Goal: Information Seeking & Learning: Learn about a topic

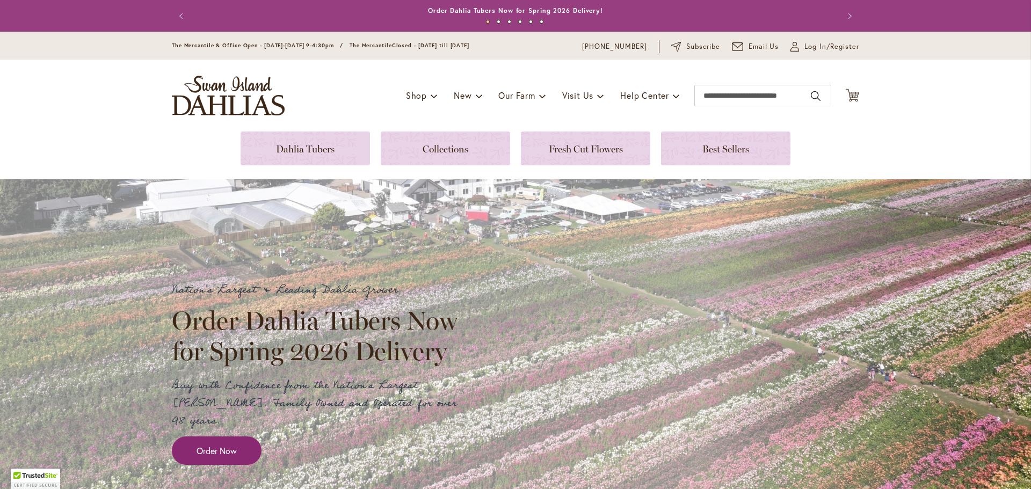
click at [178, 436] on link "Order Now" at bounding box center [217, 450] width 90 height 28
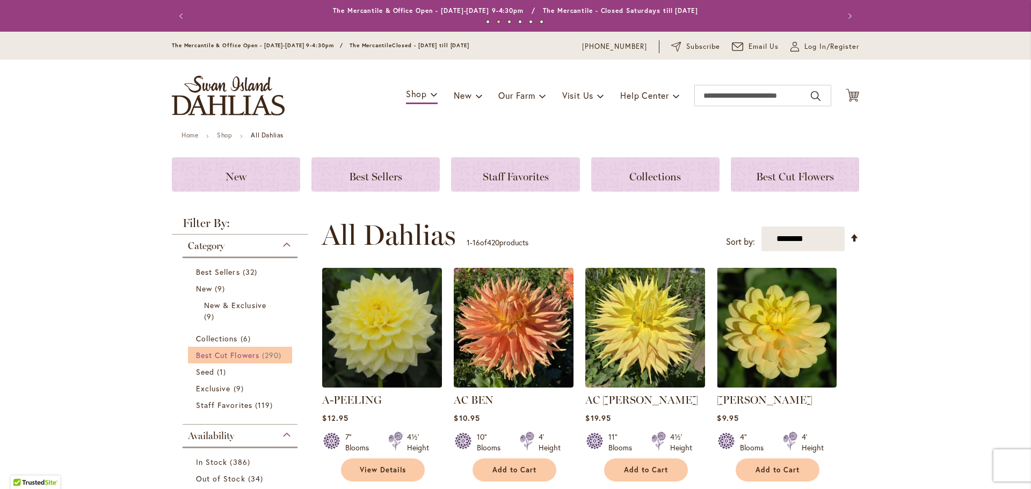
click at [262, 352] on span "290 items" at bounding box center [273, 355] width 22 height 11
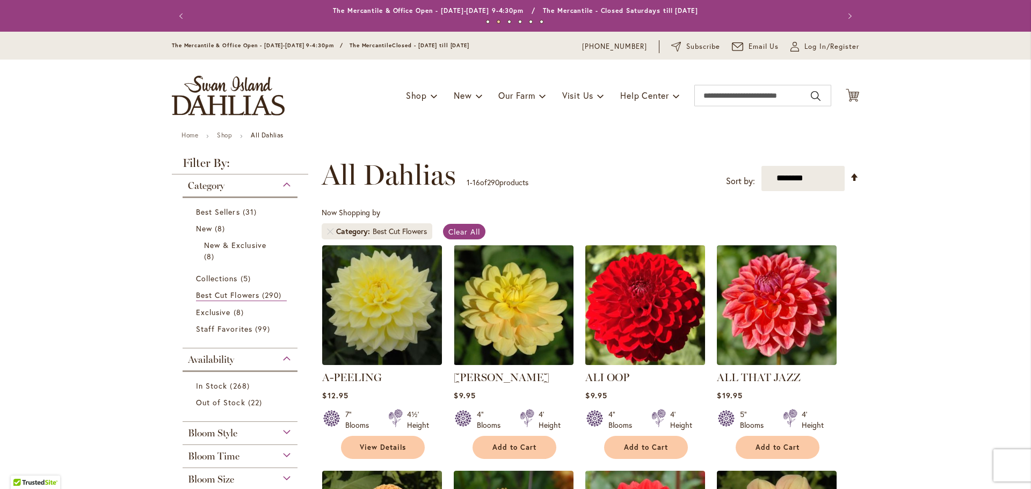
click at [674, 316] on img at bounding box center [646, 305] width 126 height 126
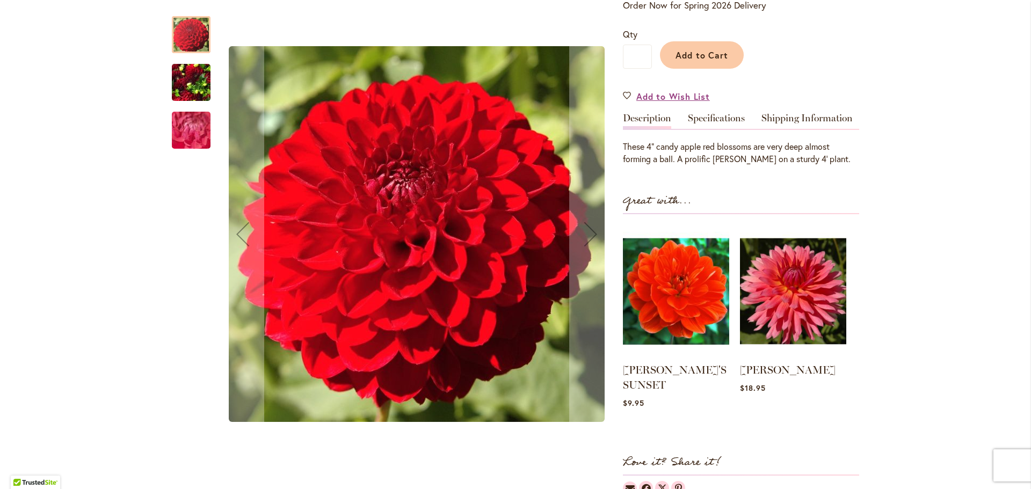
scroll to position [268, 0]
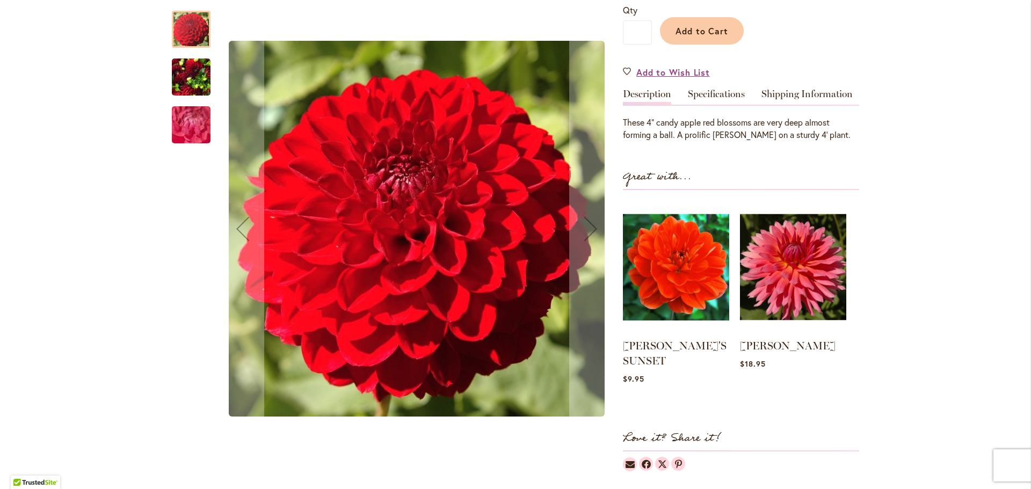
click at [189, 85] on img "ALI OOP" at bounding box center [191, 78] width 39 height 52
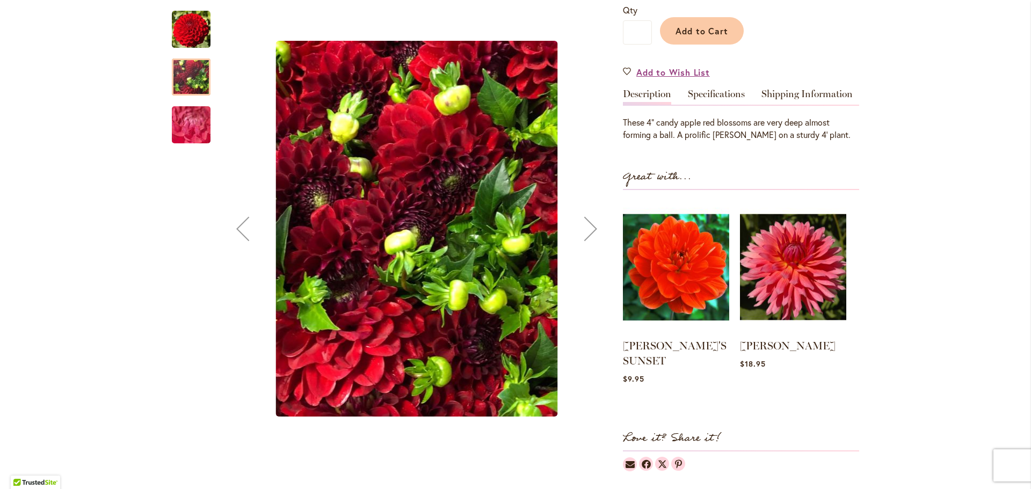
click at [192, 120] on img "ALI OOP" at bounding box center [190, 125] width 77 height 58
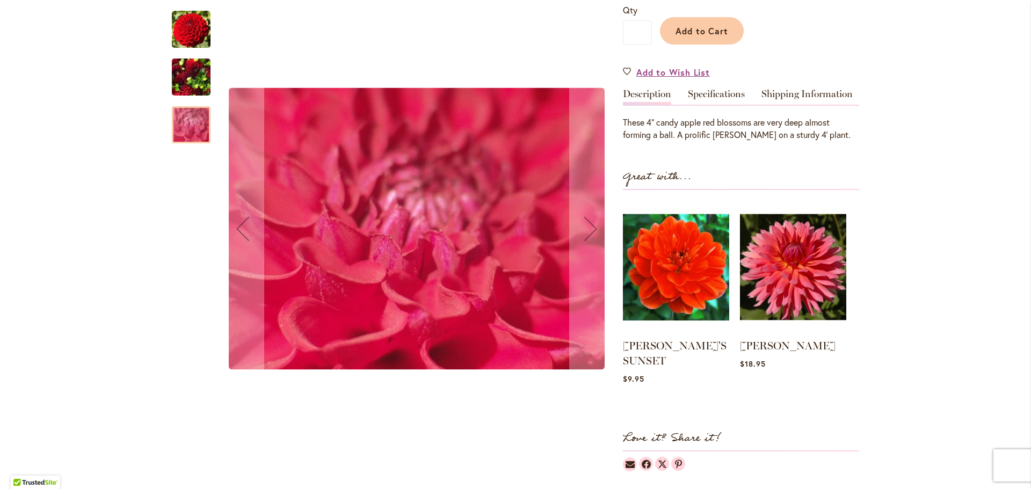
click at [186, 67] on img "ALI OOP" at bounding box center [191, 78] width 39 height 52
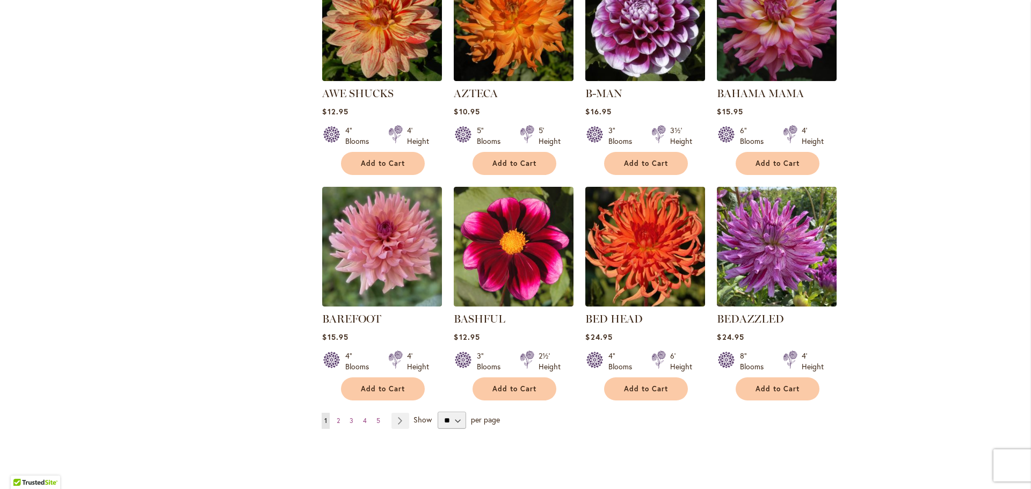
scroll to position [752, 0]
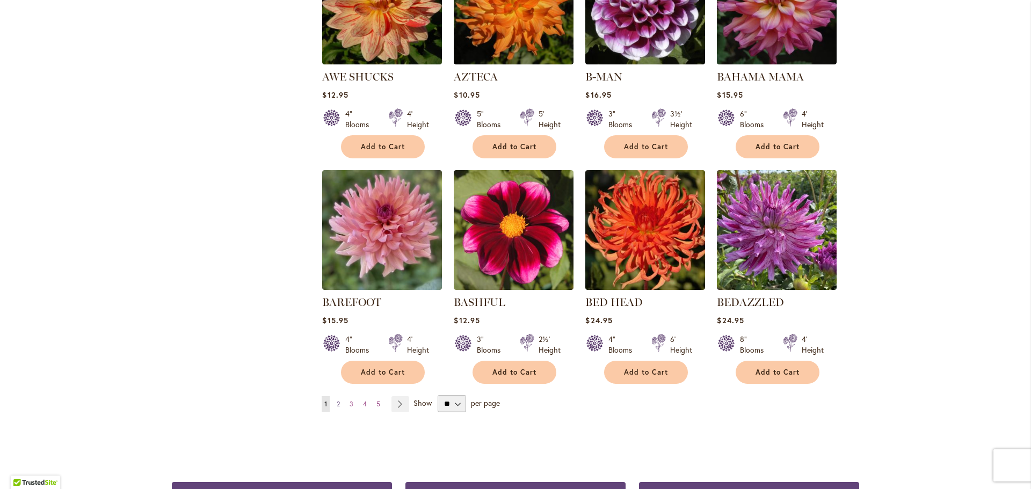
click at [334, 404] on link "Page 2" at bounding box center [338, 404] width 9 height 16
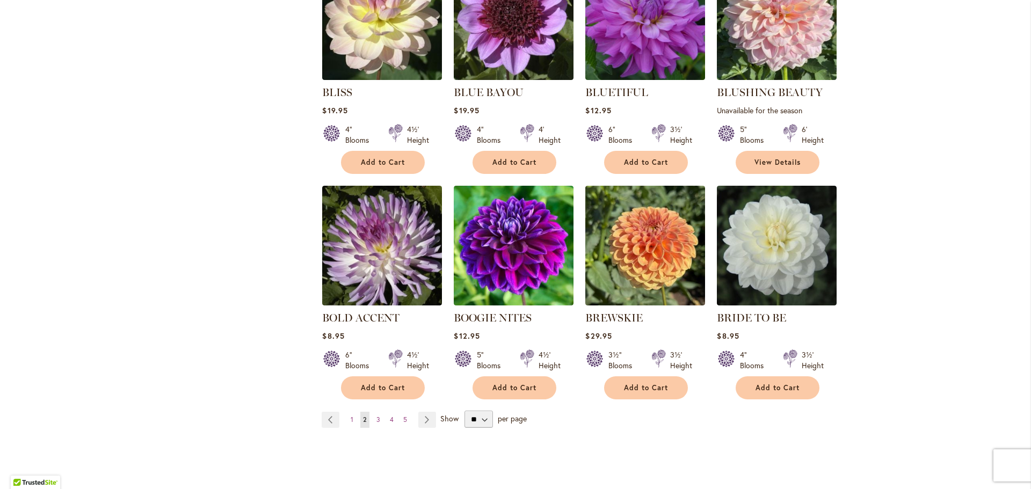
scroll to position [752, 0]
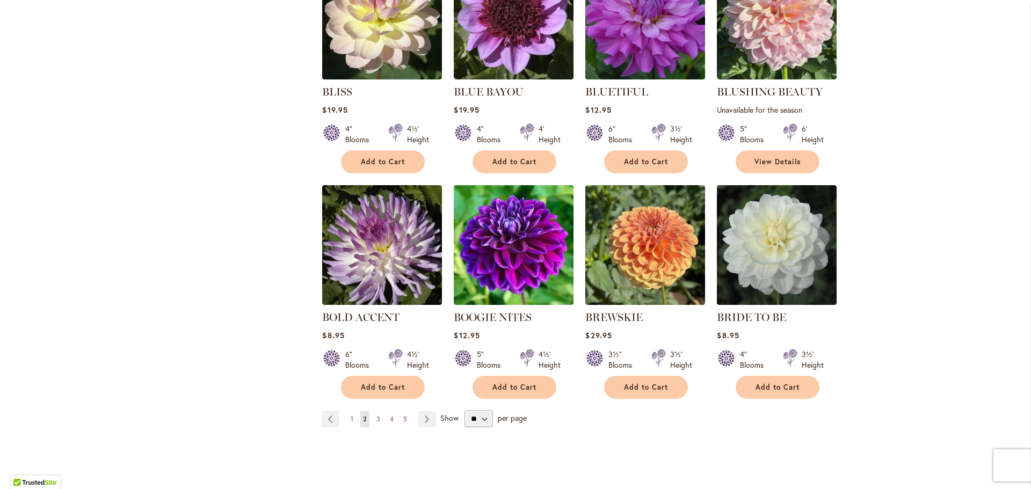
click at [374, 411] on link "Page 3" at bounding box center [378, 419] width 9 height 16
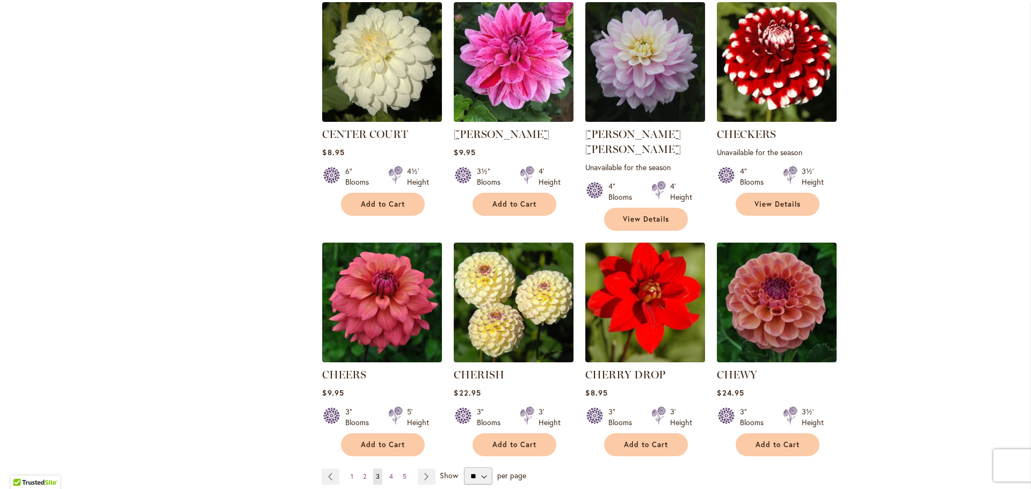
scroll to position [805, 0]
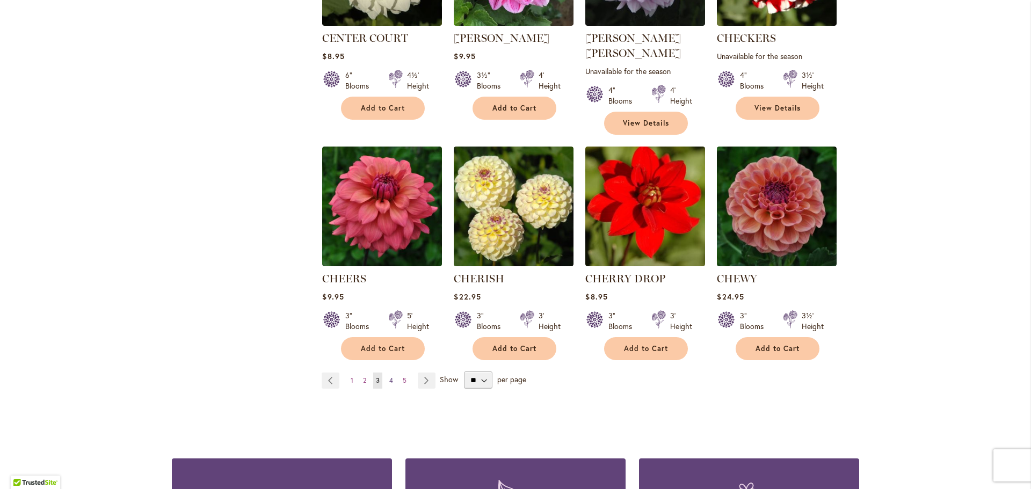
click at [389, 376] on span "4" at bounding box center [391, 380] width 4 height 8
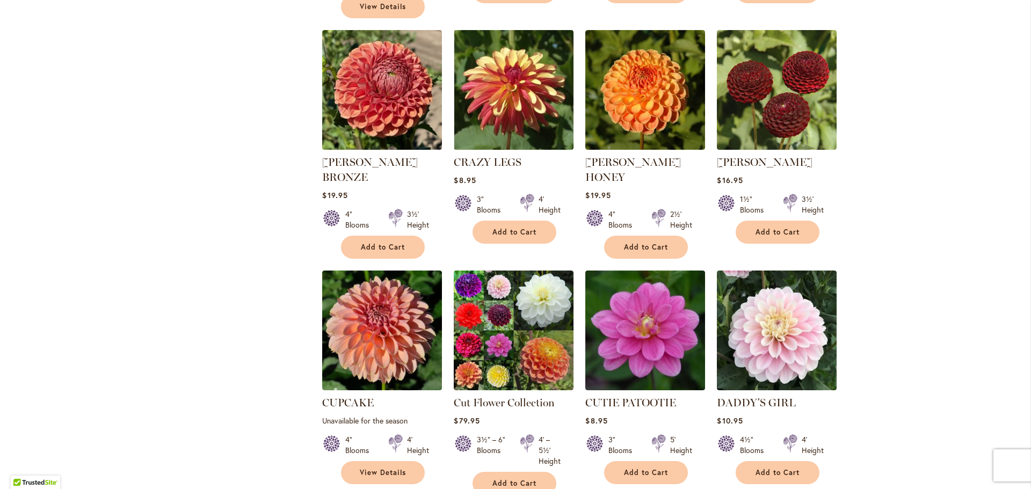
scroll to position [752, 0]
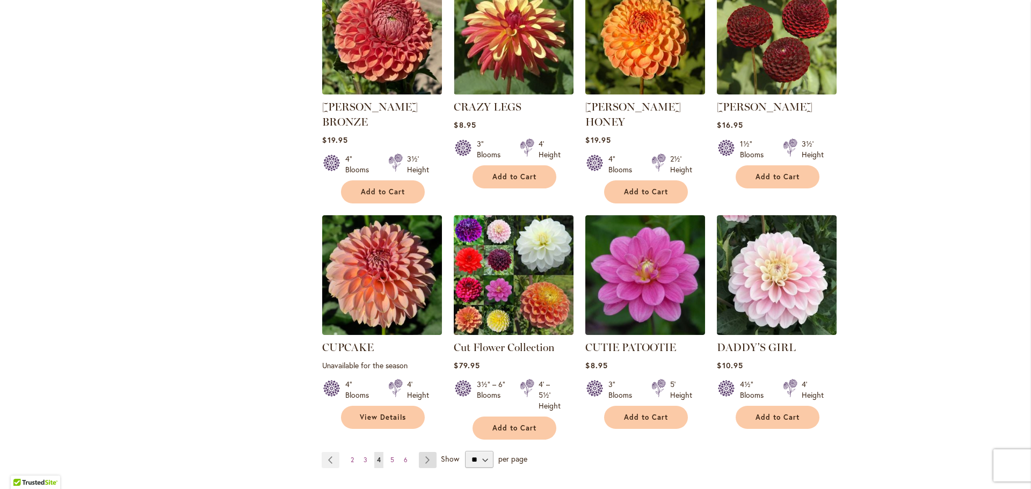
click at [420, 452] on link "Page Next" at bounding box center [428, 460] width 18 height 16
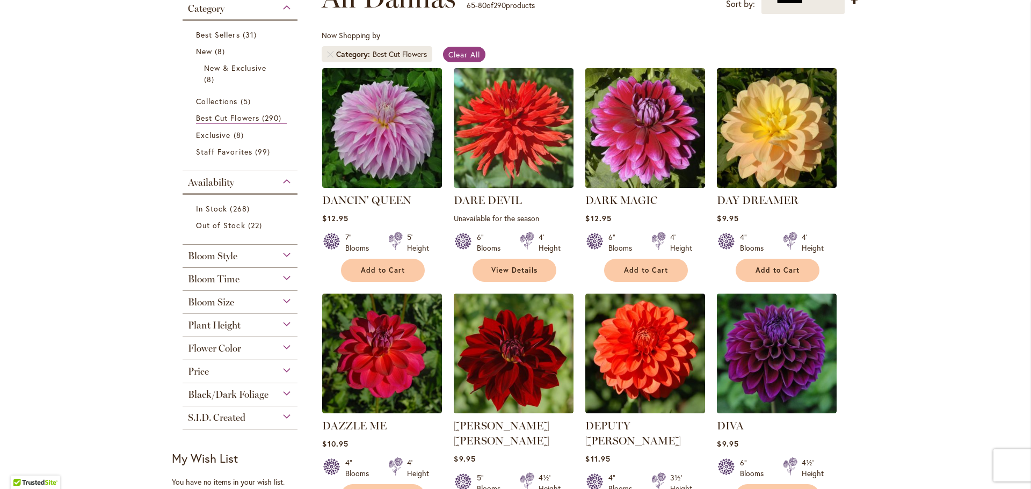
scroll to position [215, 0]
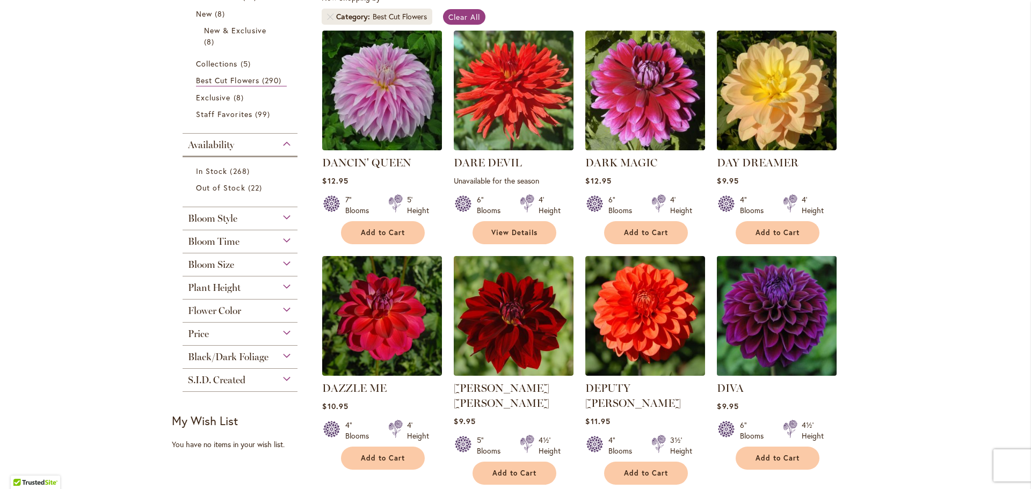
click at [779, 363] on img at bounding box center [777, 316] width 126 height 126
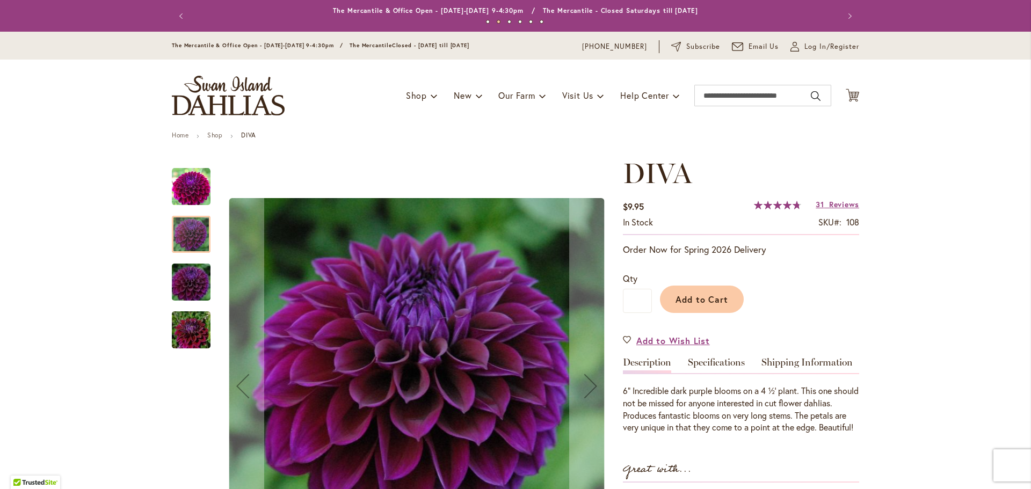
click at [196, 330] on img "Diva" at bounding box center [190, 330] width 77 height 52
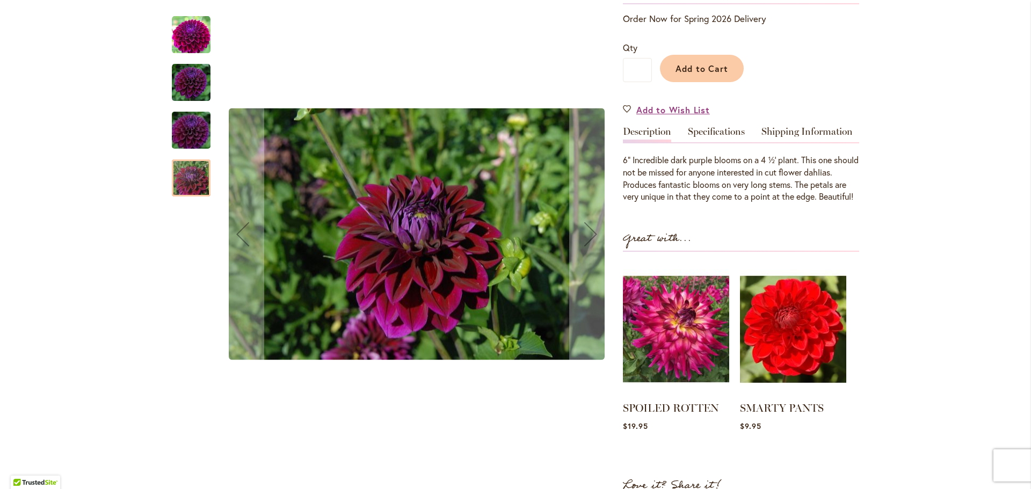
scroll to position [268, 0]
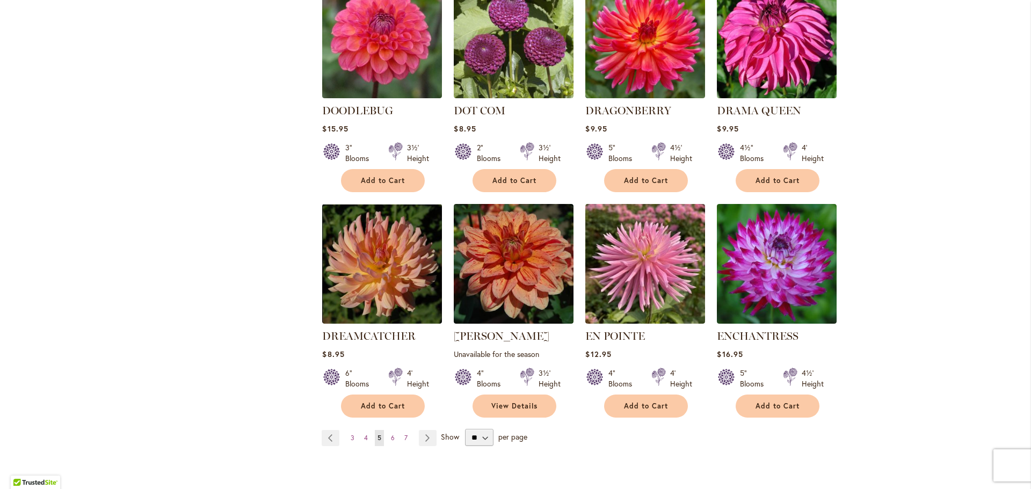
scroll to position [752, 0]
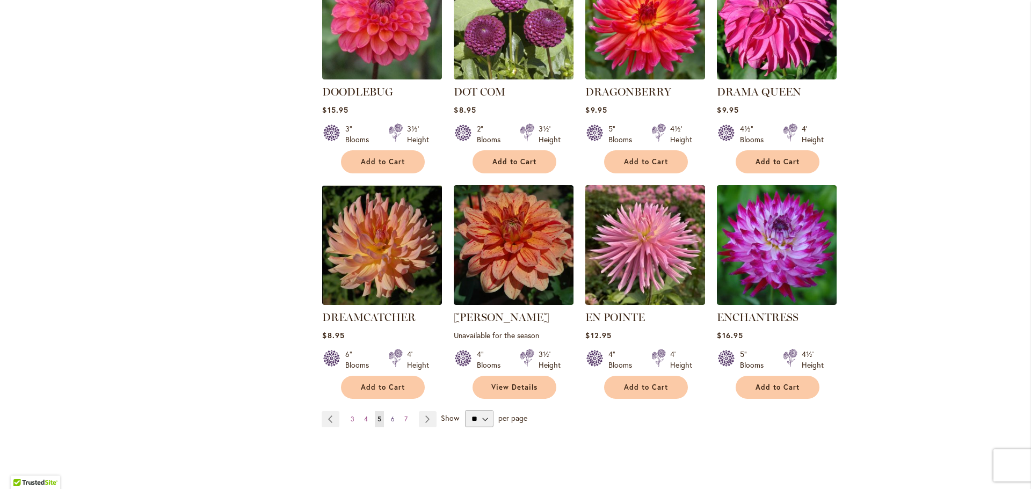
click at [388, 411] on link "Page 6" at bounding box center [392, 419] width 9 height 16
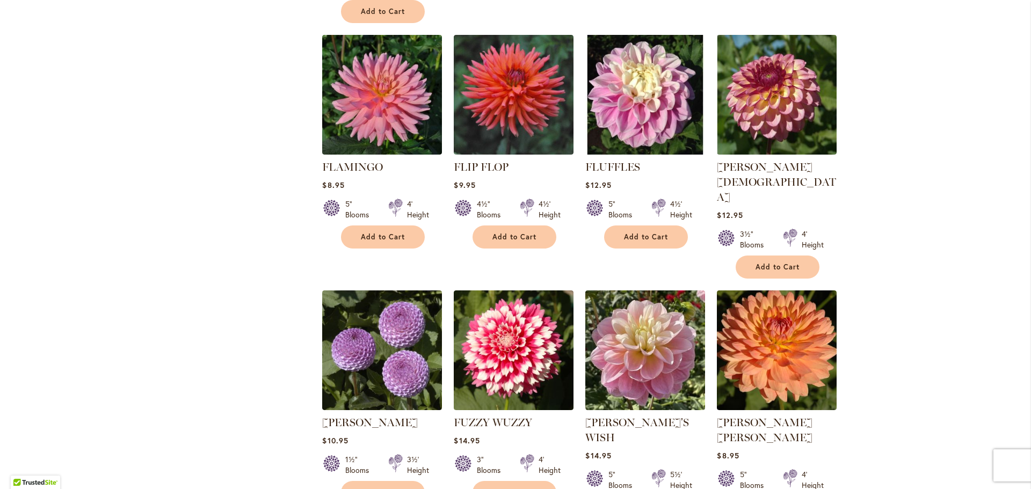
scroll to position [752, 0]
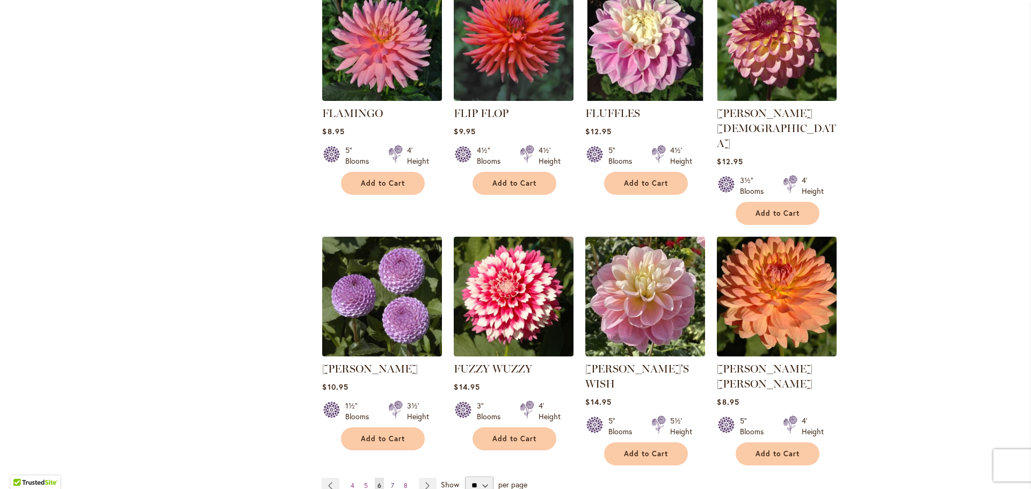
click at [388, 478] on link "Page 7" at bounding box center [392, 486] width 9 height 16
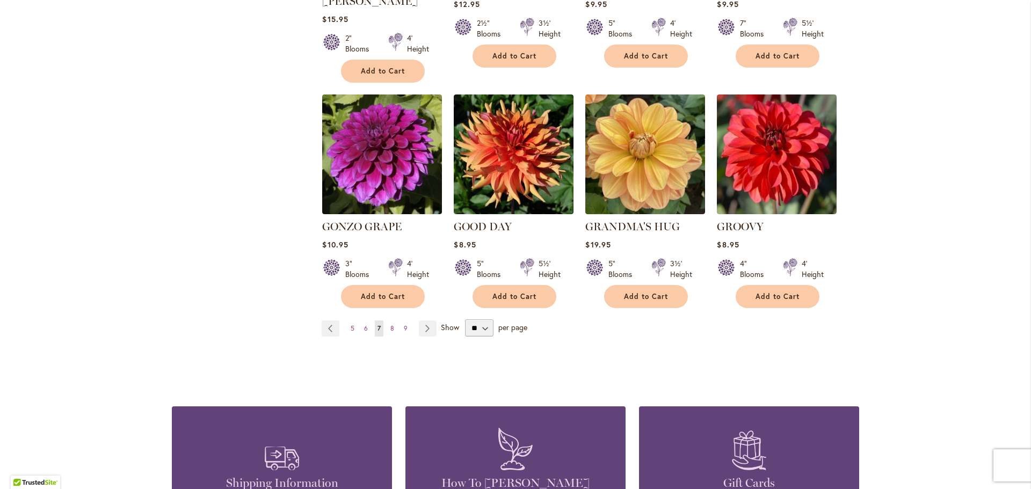
scroll to position [859, 0]
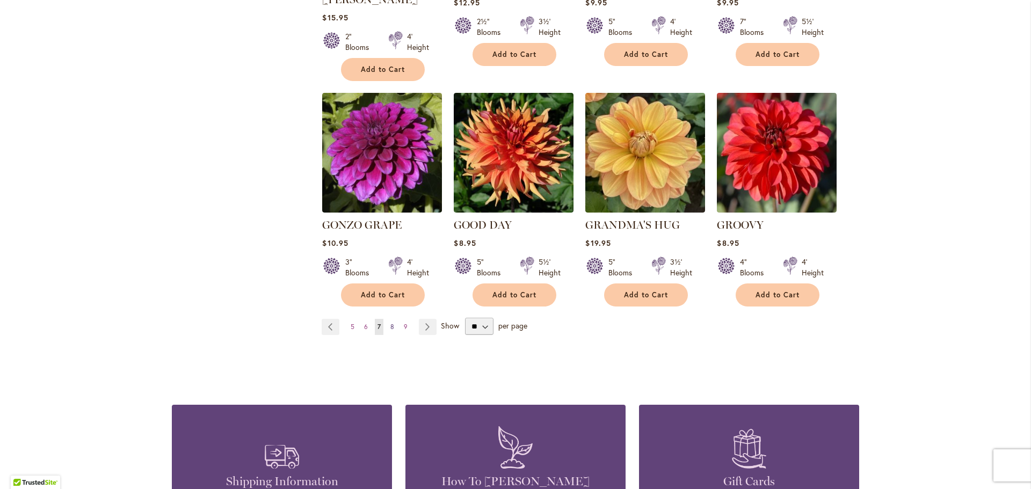
click at [390, 323] on span "8" at bounding box center [392, 327] width 4 height 8
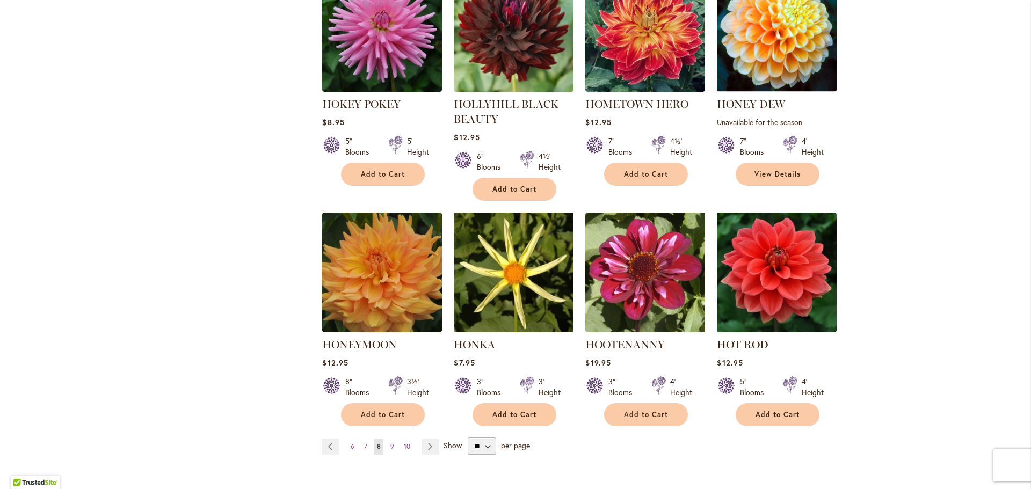
scroll to position [805, 0]
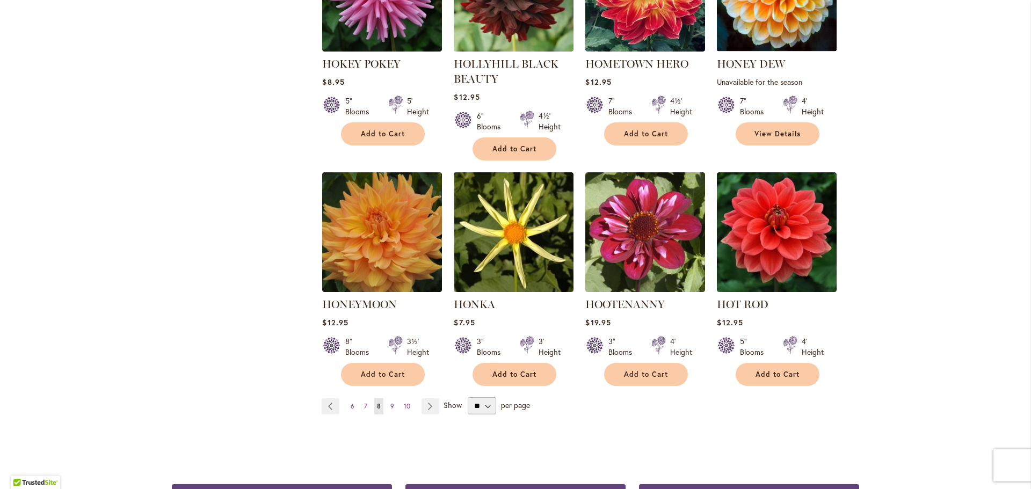
click at [389, 398] on link "Page 9" at bounding box center [392, 406] width 9 height 16
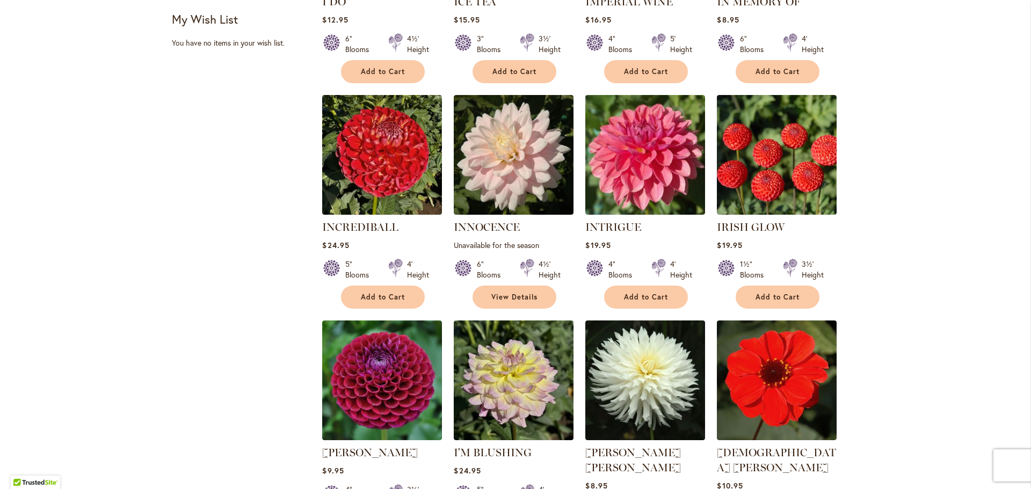
scroll to position [698, 0]
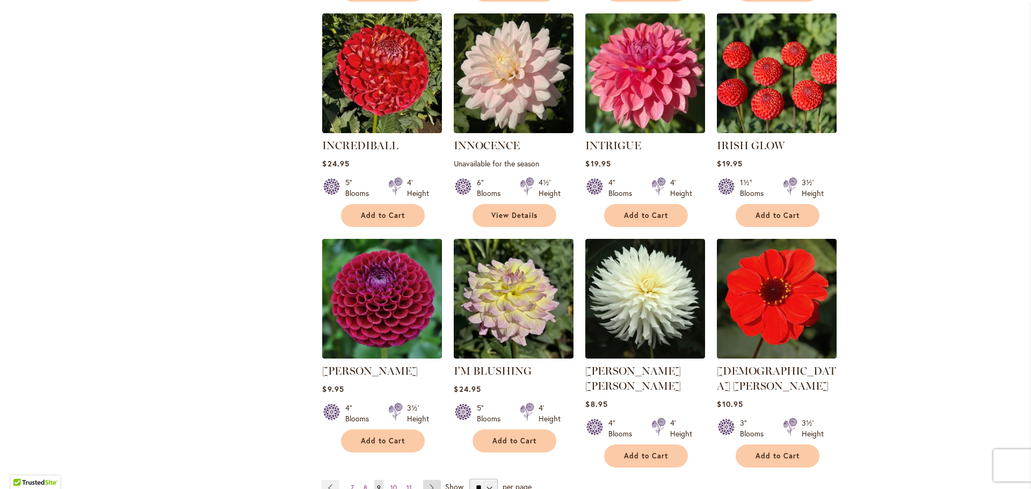
click at [423, 480] on link "Page Next" at bounding box center [432, 488] width 18 height 16
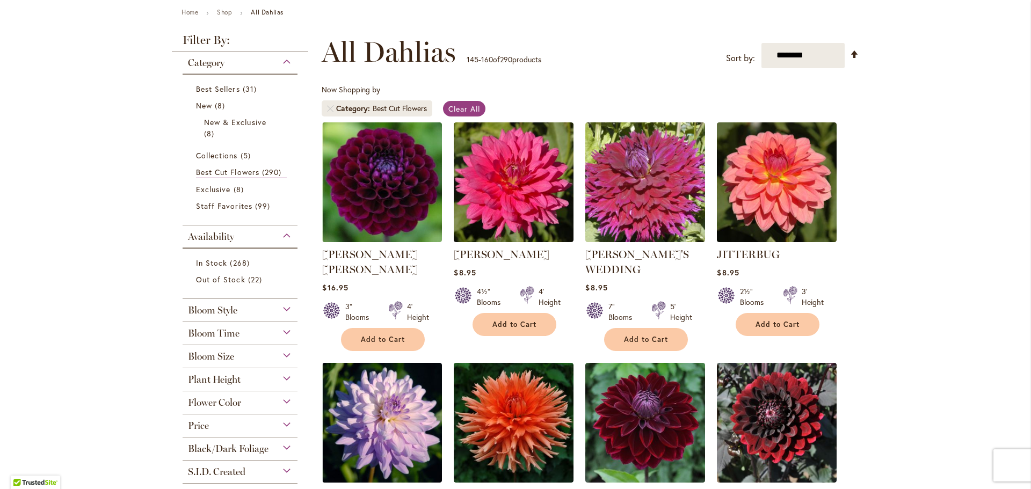
scroll to position [161, 0]
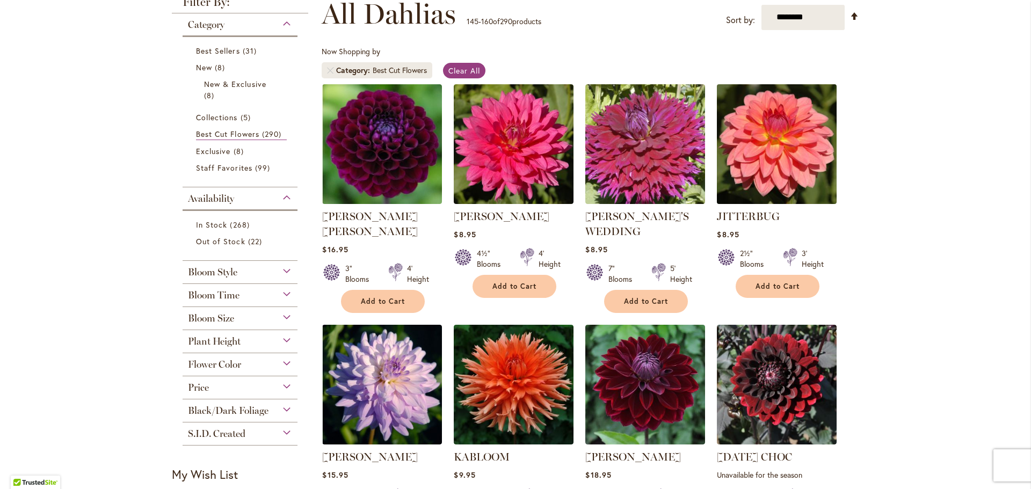
click at [812, 175] on img at bounding box center [777, 144] width 126 height 126
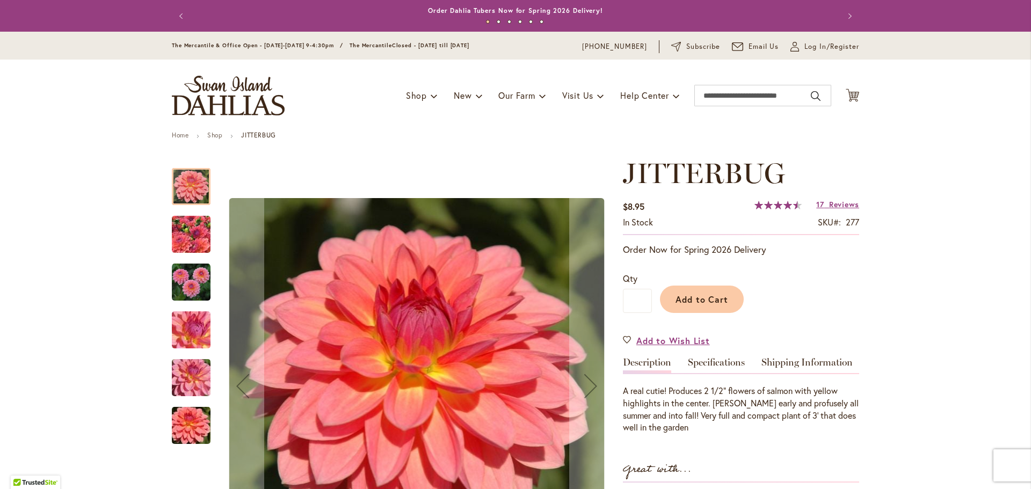
click at [175, 275] on img "JITTERBUG" at bounding box center [191, 282] width 39 height 39
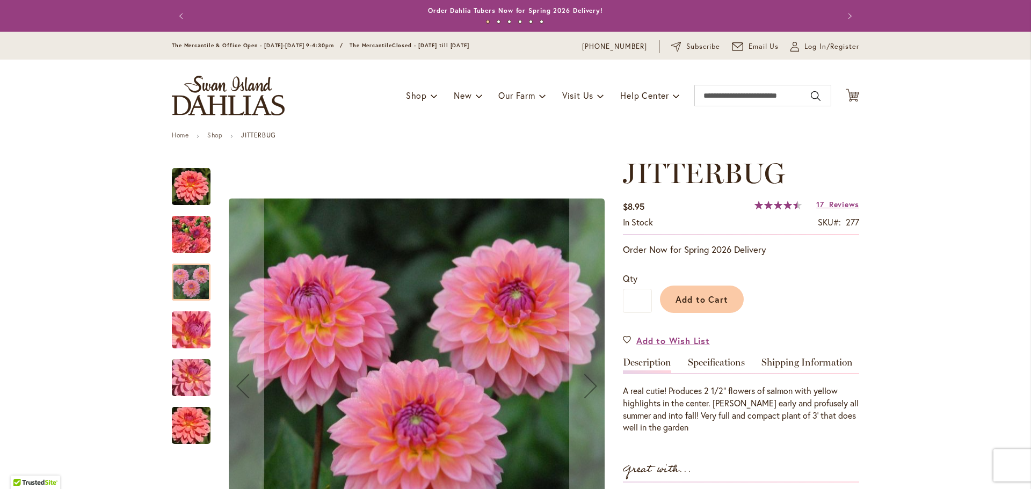
click at [187, 332] on img "JITTERBUG" at bounding box center [190, 330] width 77 height 58
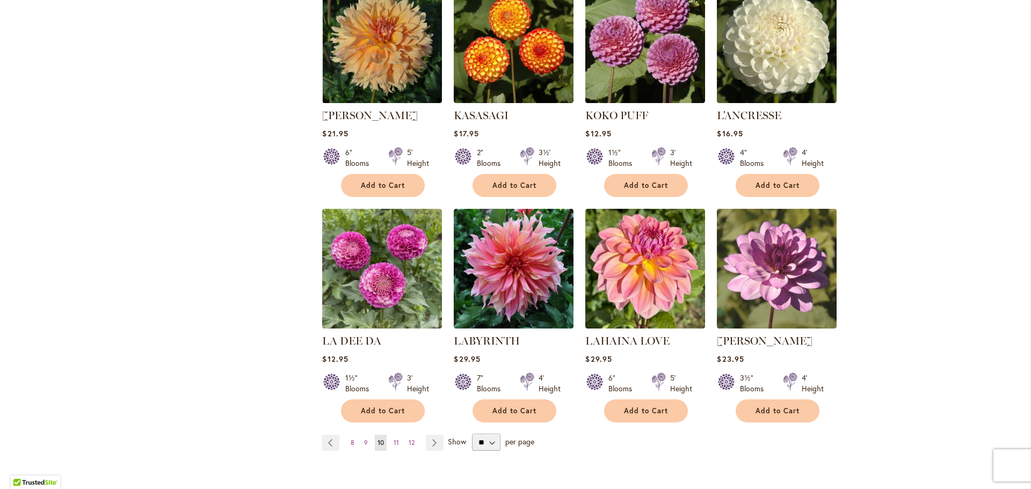
scroll to position [752, 0]
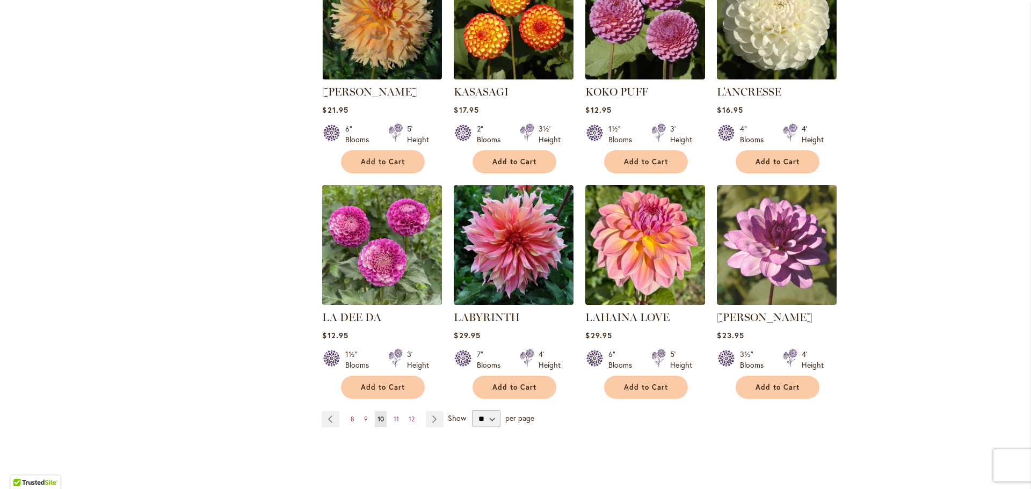
click at [402, 263] on img at bounding box center [382, 245] width 126 height 126
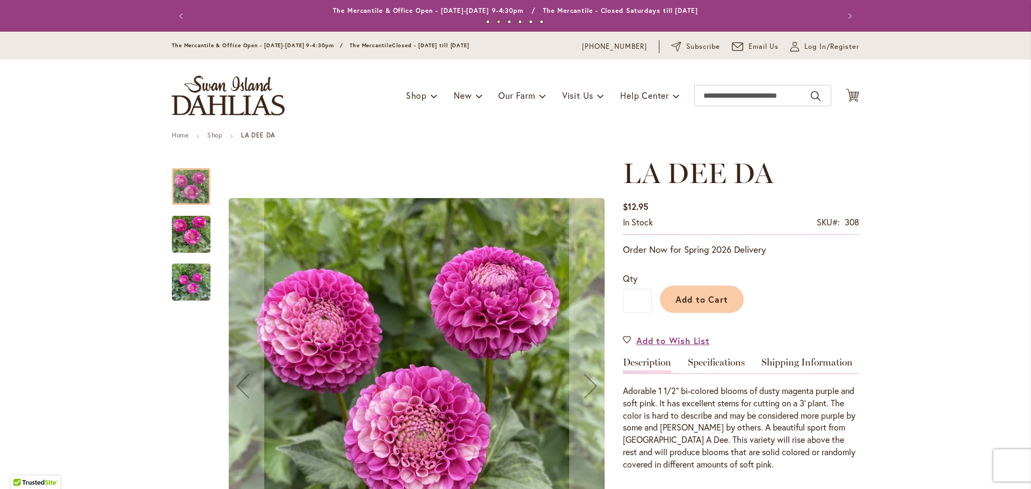
click at [194, 225] on img "LA DEE DA" at bounding box center [191, 235] width 39 height 52
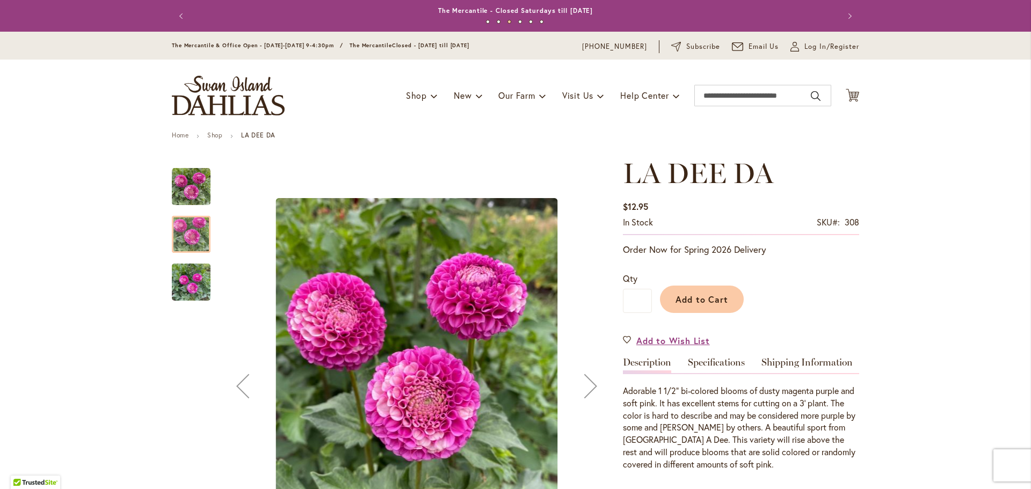
click at [174, 282] on img "LA DEE DA" at bounding box center [191, 283] width 39 height 52
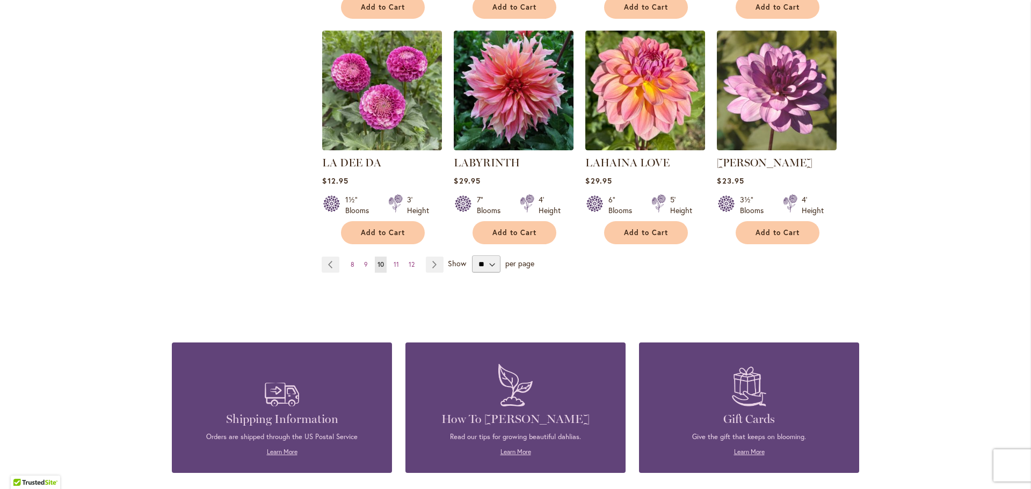
scroll to position [913, 0]
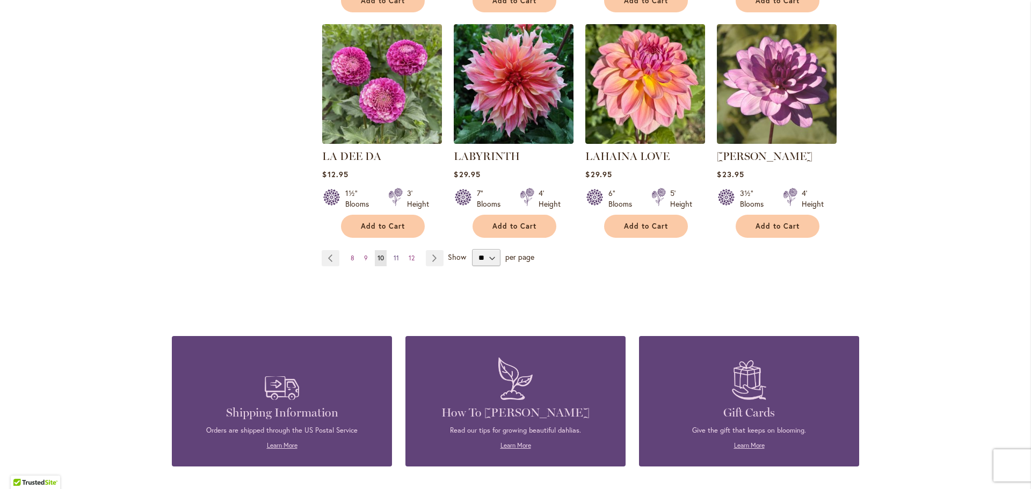
click at [391, 251] on link "Page 11" at bounding box center [396, 258] width 11 height 16
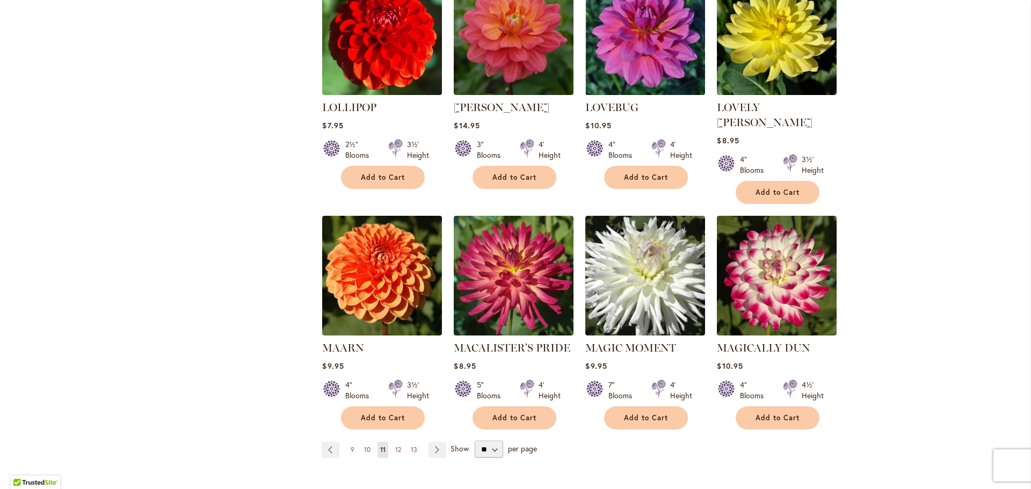
scroll to position [752, 0]
click at [428, 441] on link "Page Next" at bounding box center [437, 449] width 18 height 16
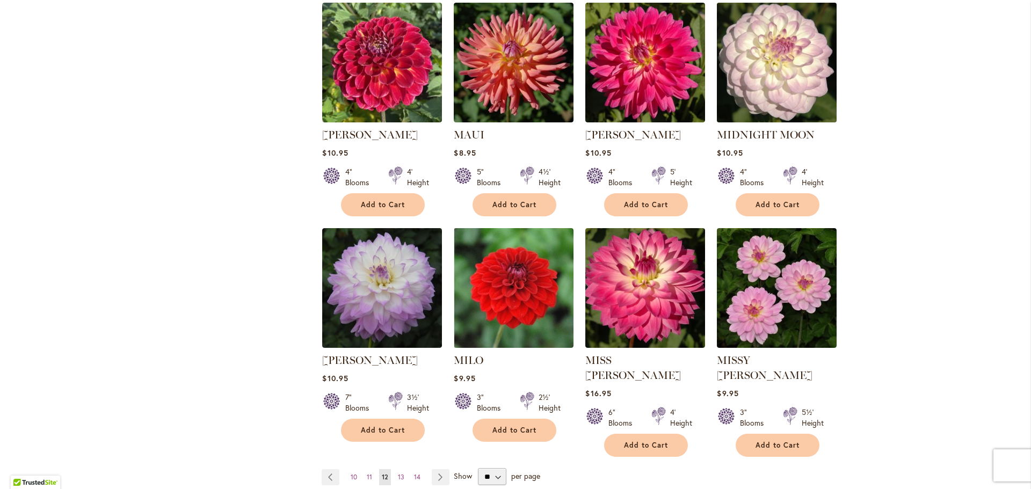
scroll to position [752, 0]
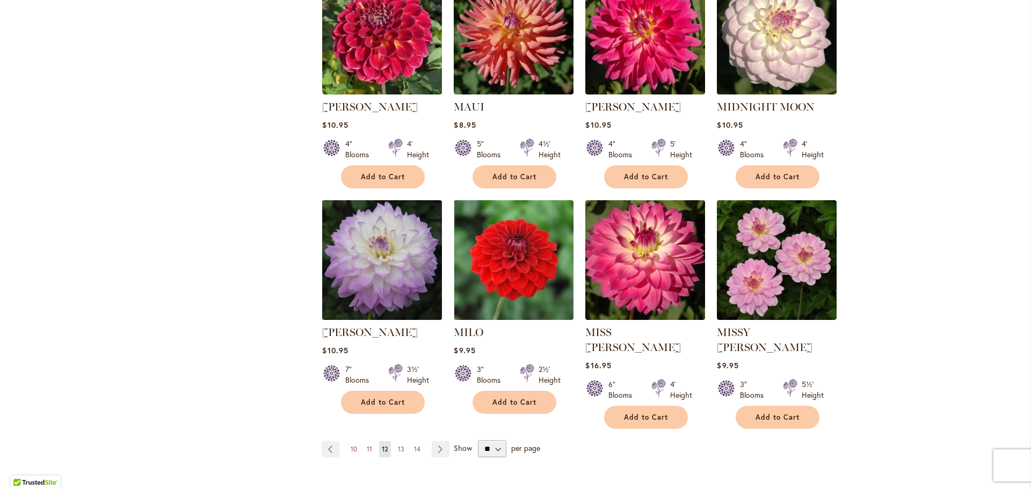
click at [355, 252] on img at bounding box center [382, 260] width 126 height 126
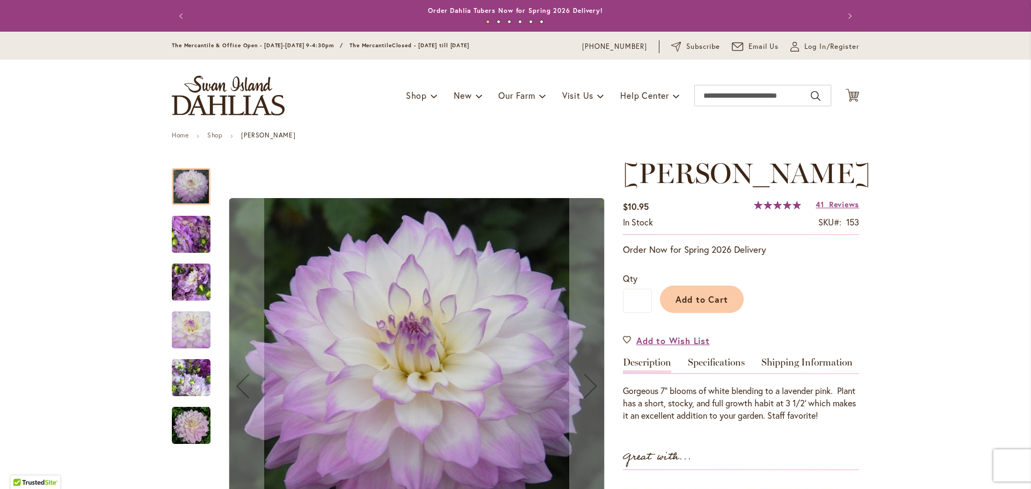
click at [196, 238] on img "MIKAYLA MIRANDA" at bounding box center [190, 235] width 77 height 58
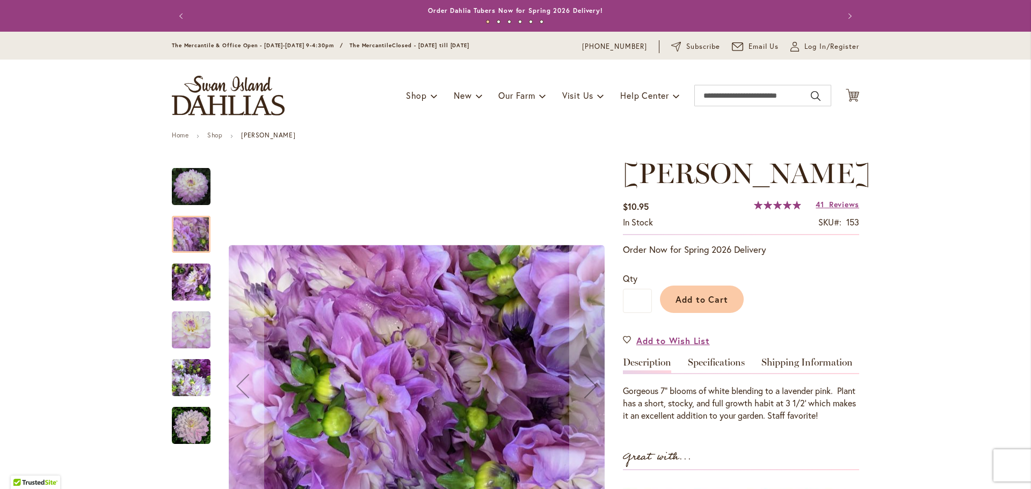
click at [190, 275] on img "MIKAYLA MIRANDA" at bounding box center [190, 282] width 77 height 58
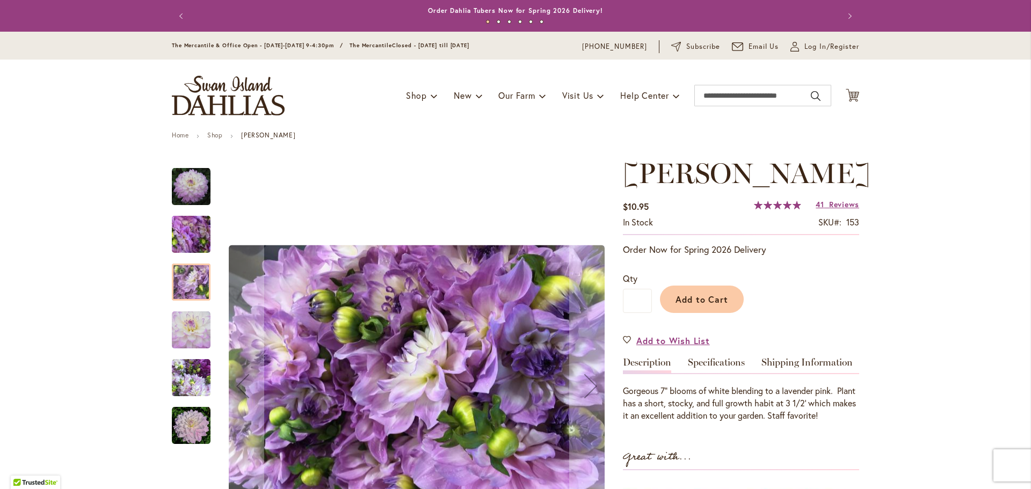
click at [187, 325] on img "MIKAYLA MIRANDA" at bounding box center [191, 330] width 39 height 39
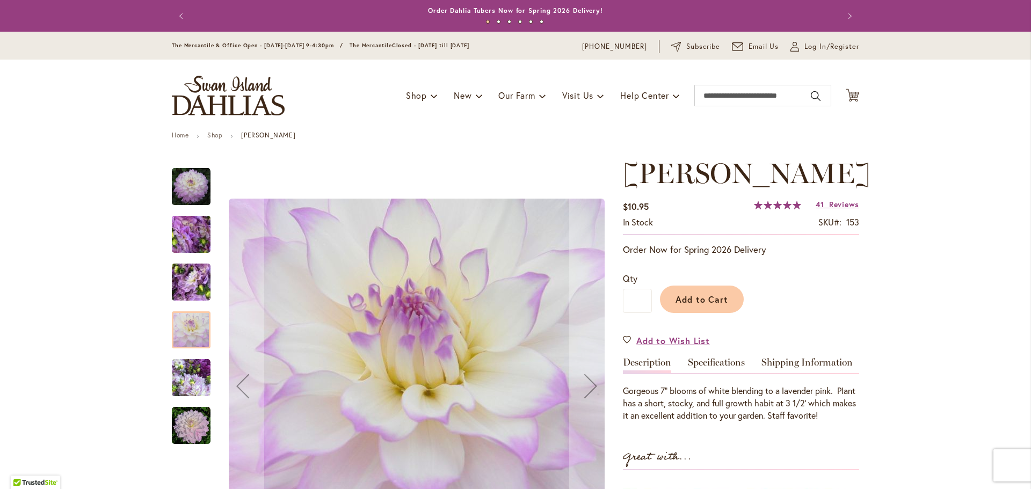
click at [187, 366] on img "MIKAYLA MIRANDA" at bounding box center [191, 378] width 39 height 39
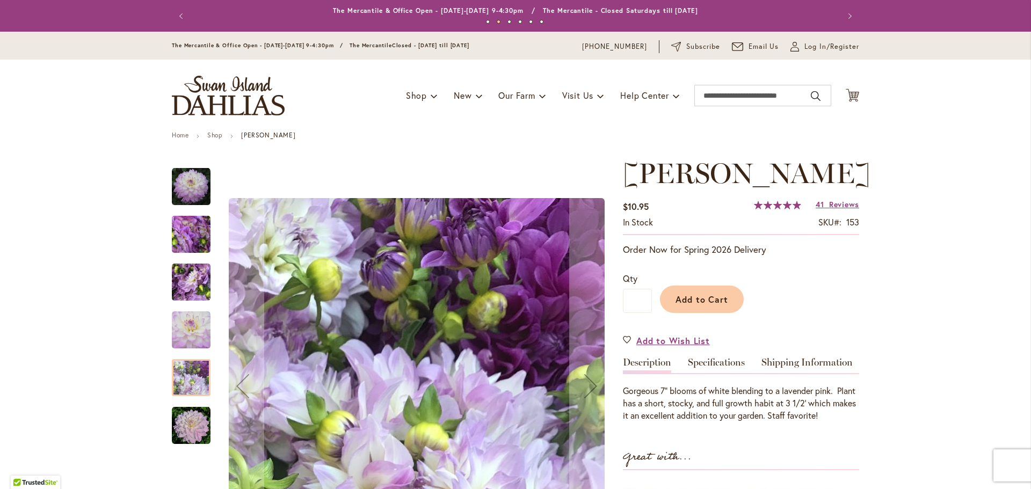
click at [202, 426] on img "MIKAYLA MIRANDA" at bounding box center [191, 425] width 39 height 39
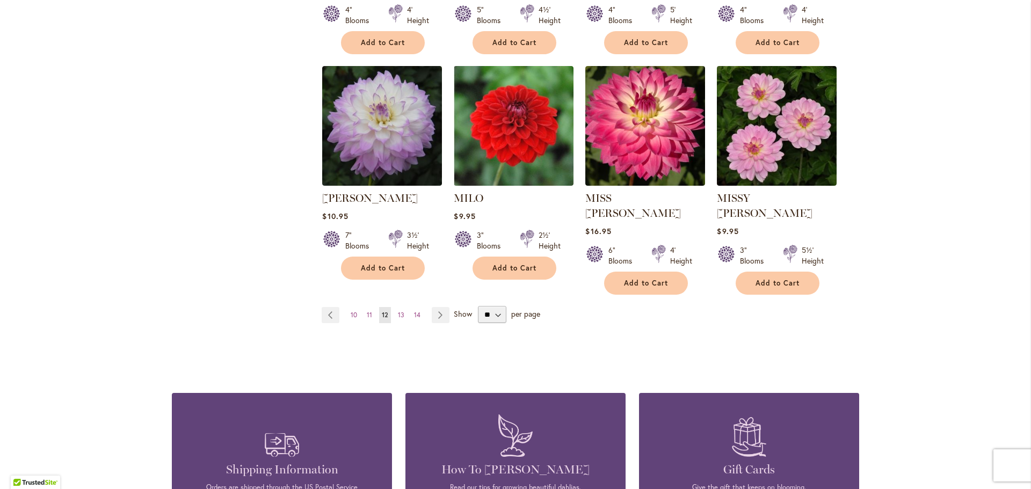
scroll to position [872, 0]
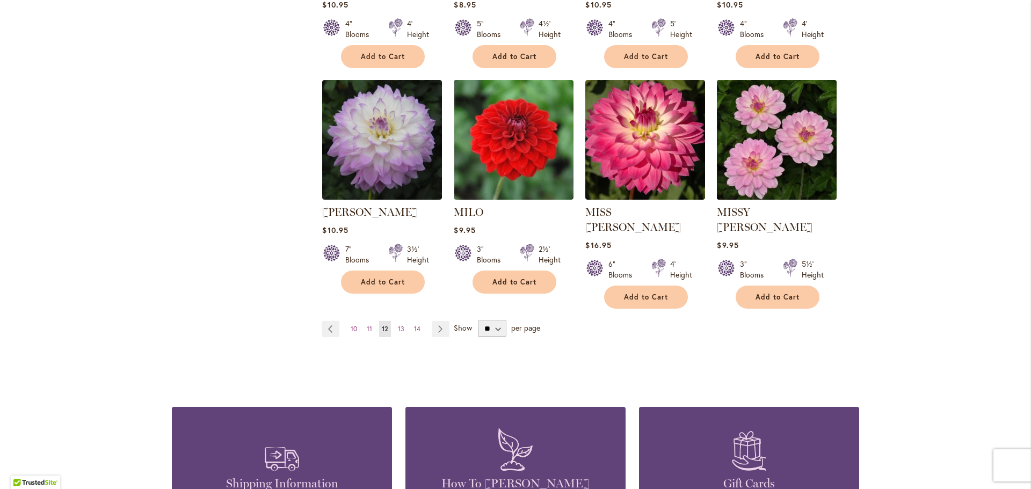
click at [736, 116] on img at bounding box center [777, 140] width 126 height 126
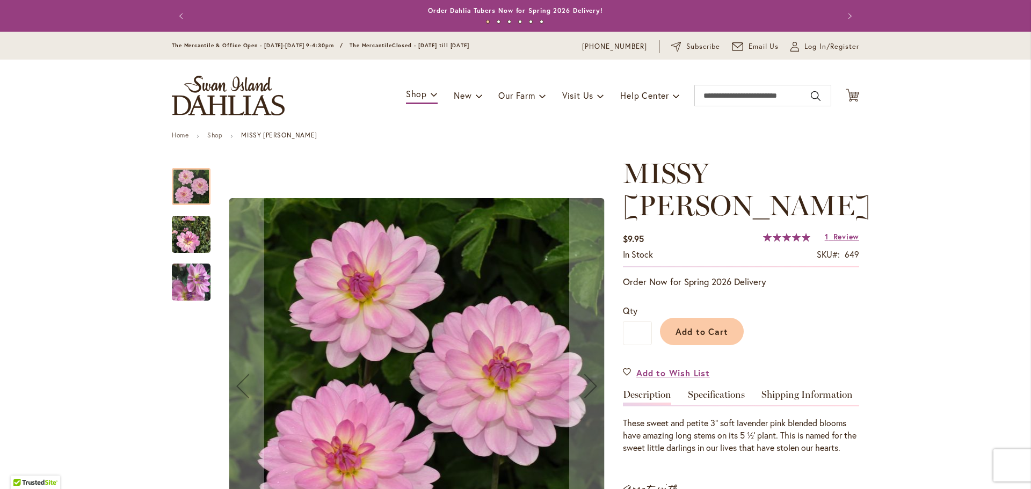
click at [200, 239] on img "MISSY SUE" at bounding box center [191, 234] width 39 height 39
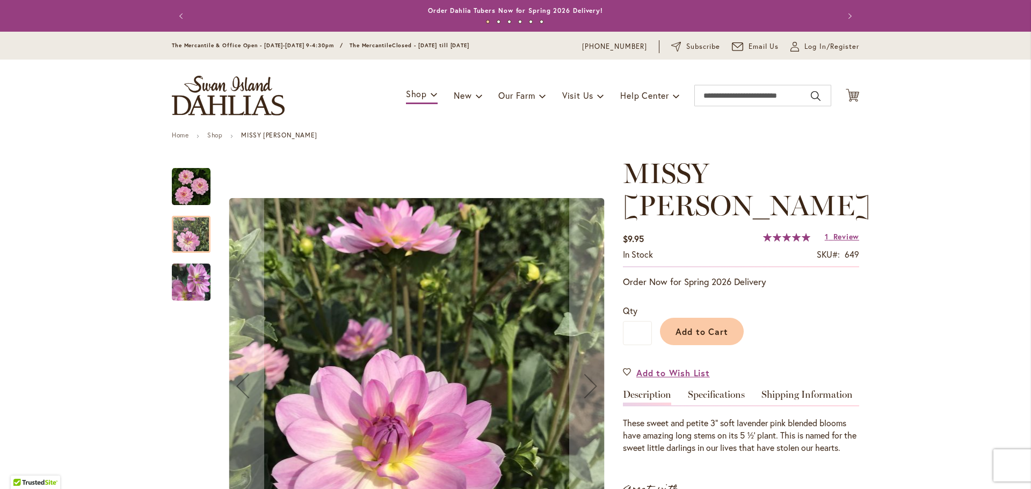
click at [192, 290] on img "MISSY SUE" at bounding box center [191, 282] width 39 height 40
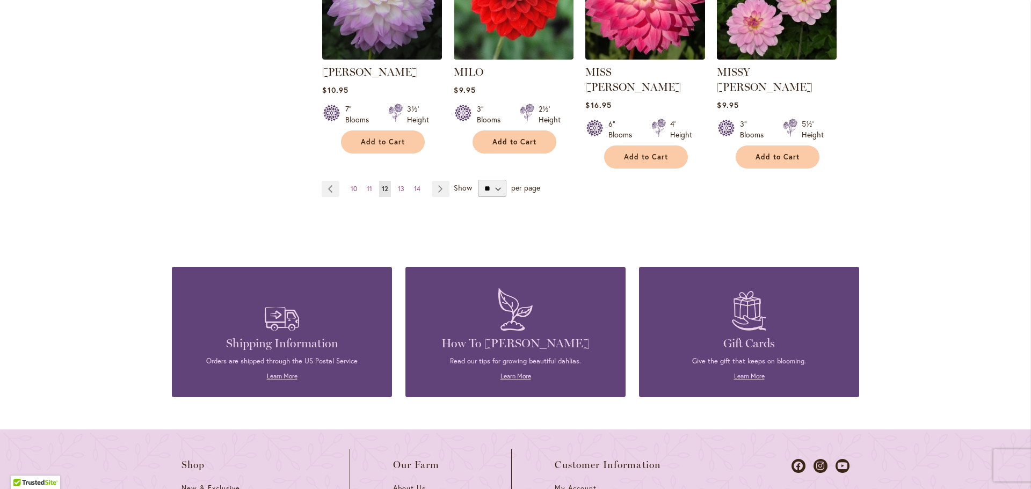
scroll to position [866, 0]
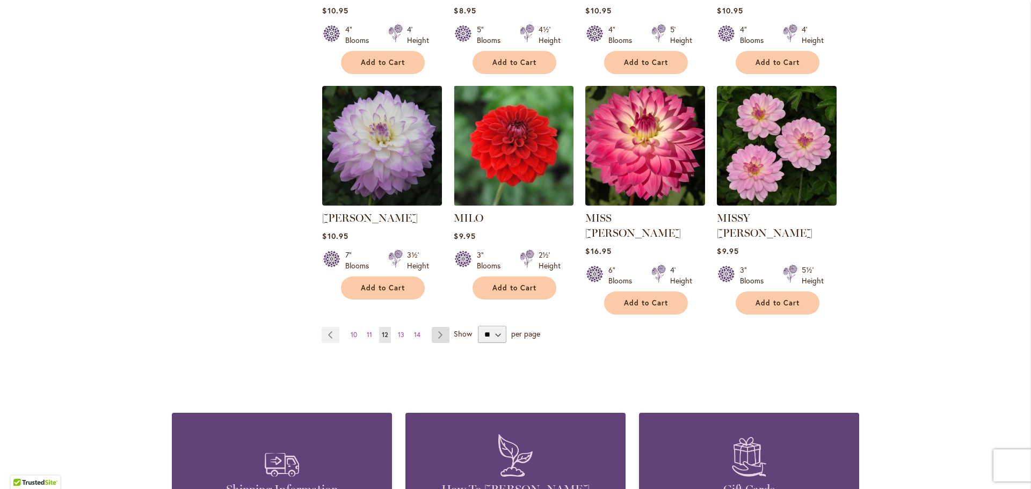
click at [435, 327] on link "Page Next" at bounding box center [441, 335] width 18 height 16
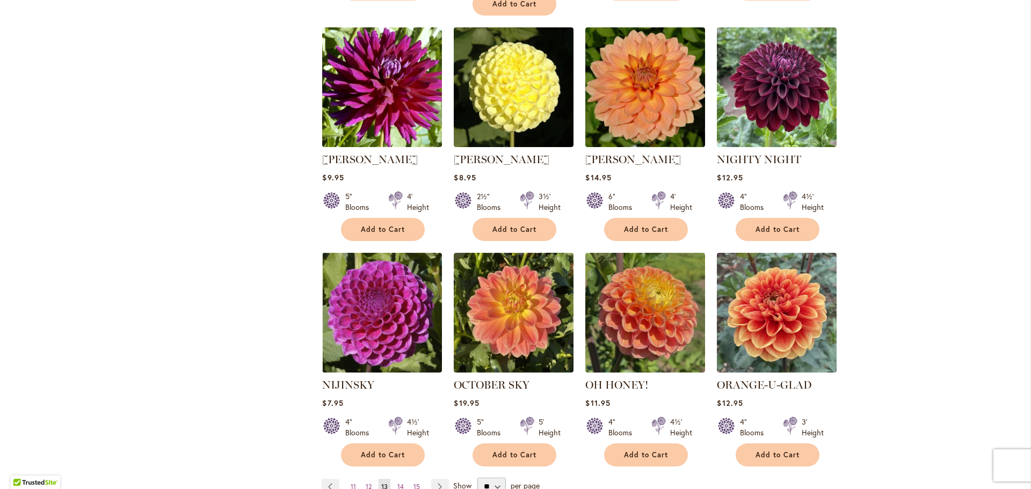
scroll to position [859, 0]
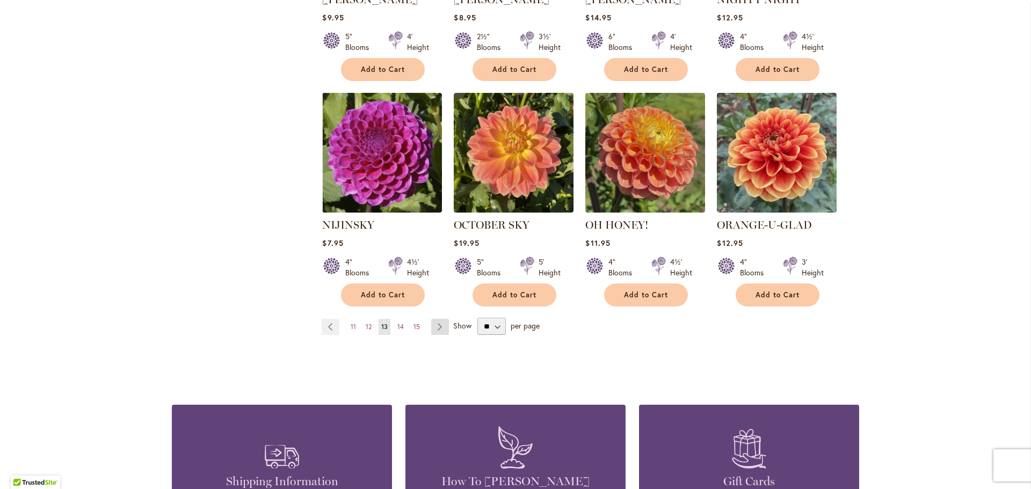
click at [432, 319] on link "Page Next" at bounding box center [440, 327] width 18 height 16
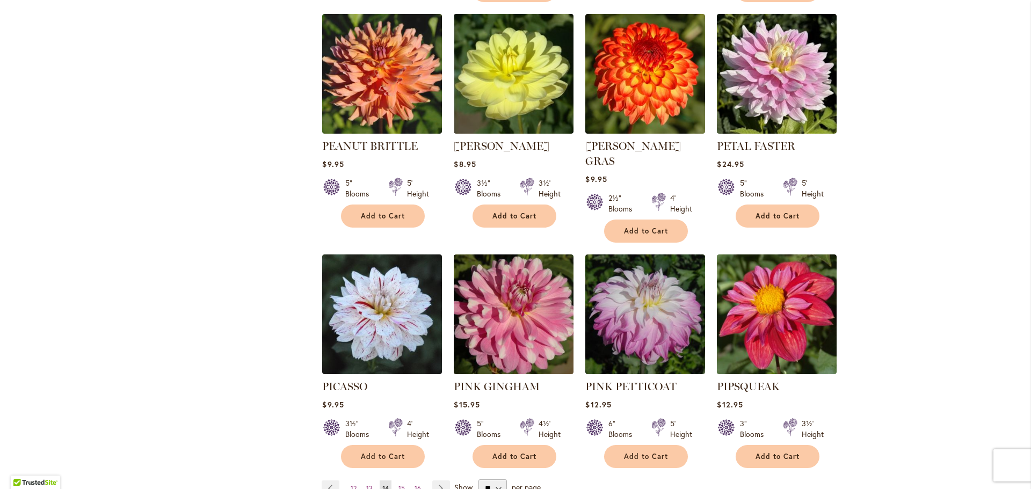
scroll to position [698, 0]
click at [432, 480] on link "Page Next" at bounding box center [441, 488] width 18 height 16
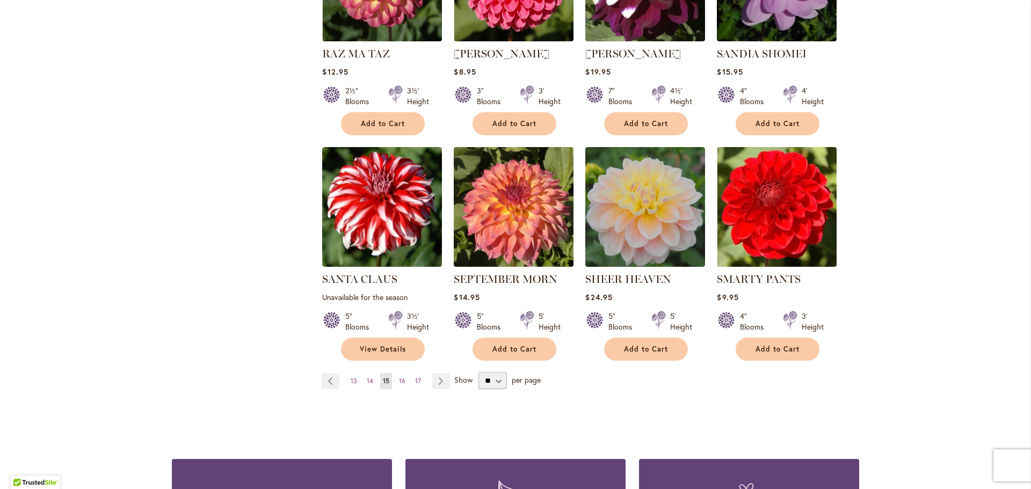
scroll to position [805, 0]
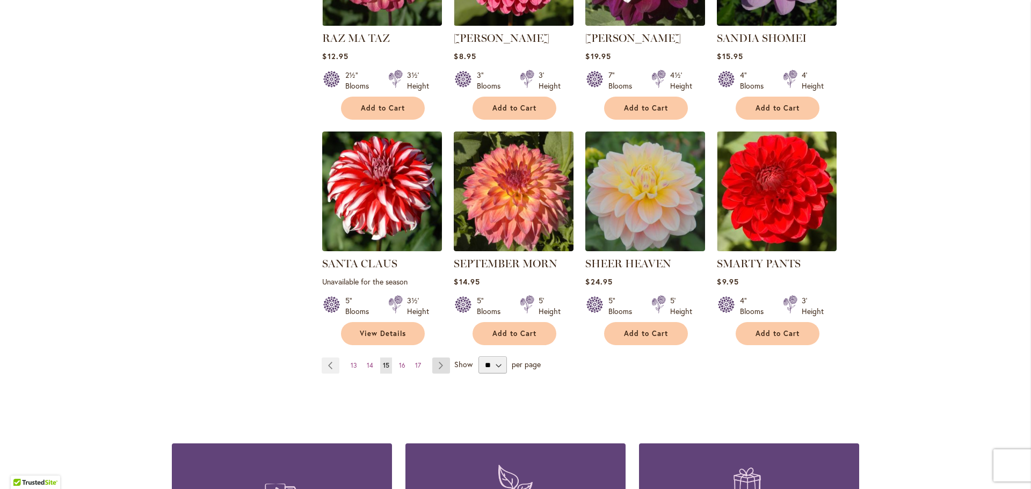
click at [440, 368] on link "Page Next" at bounding box center [441, 366] width 18 height 16
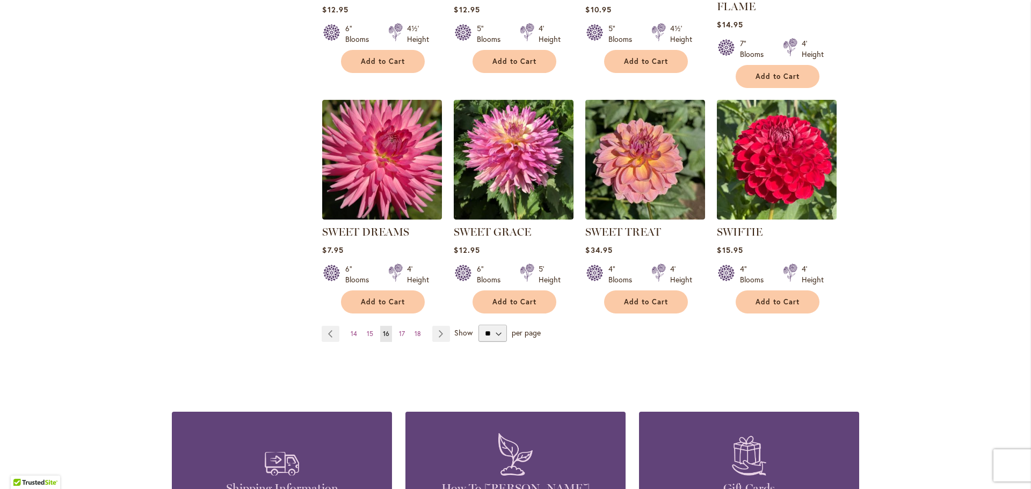
scroll to position [859, 0]
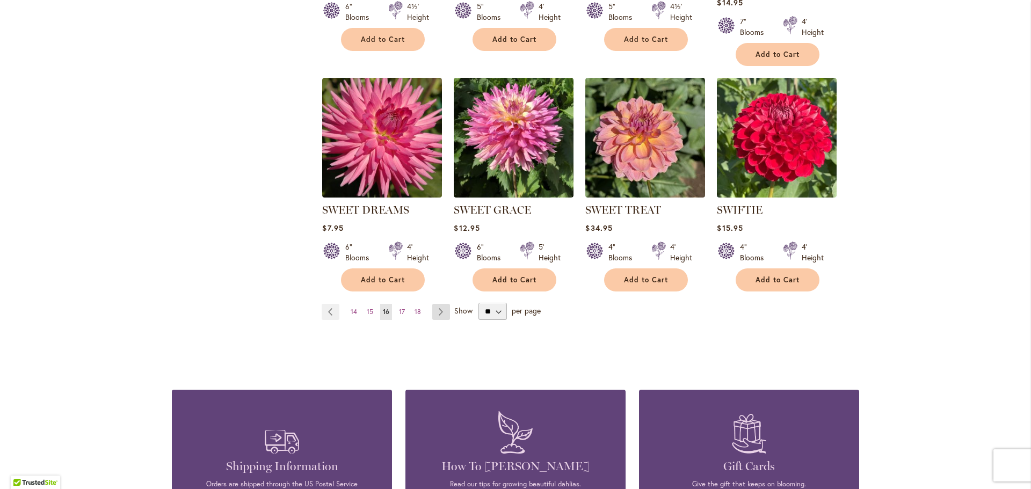
click at [441, 311] on link "Page Next" at bounding box center [441, 312] width 18 height 16
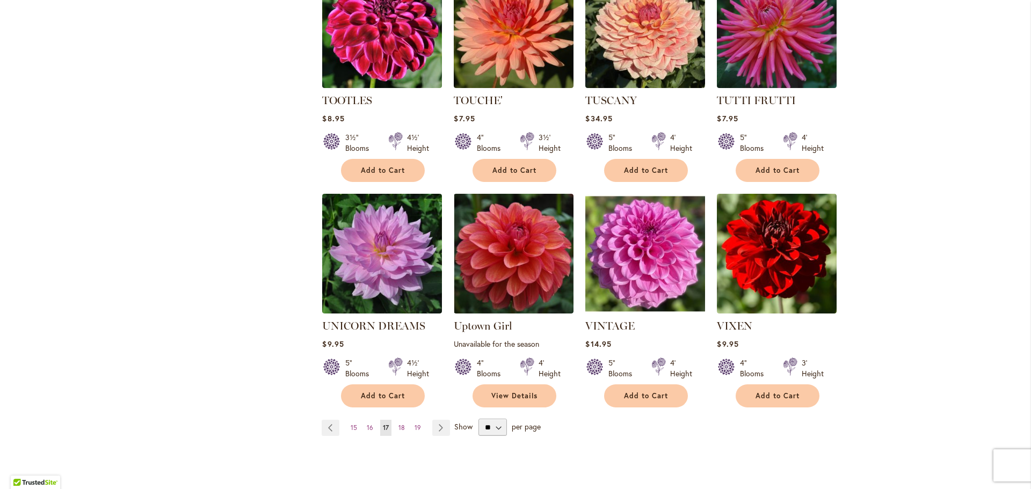
scroll to position [752, 0]
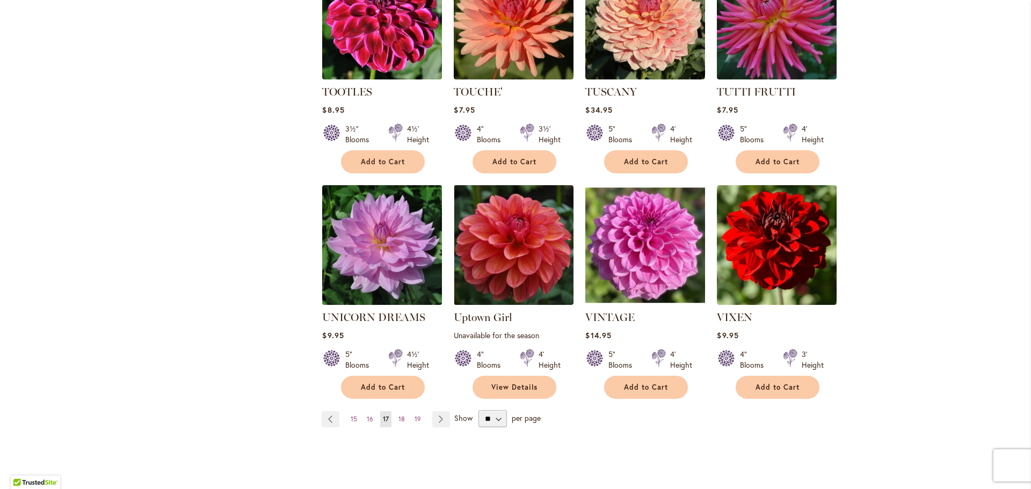
click at [391, 229] on img at bounding box center [382, 245] width 126 height 126
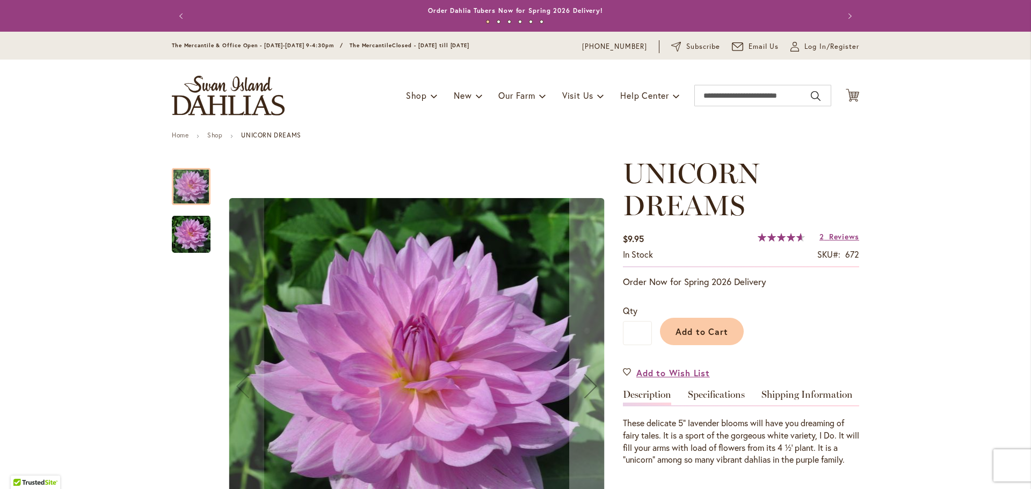
click at [179, 238] on img "UNICORN DREAMS" at bounding box center [191, 234] width 39 height 39
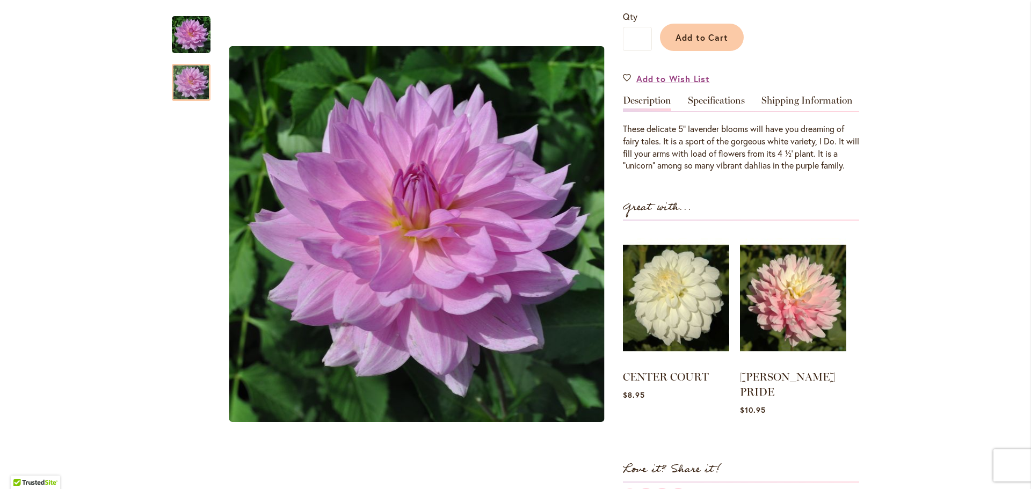
scroll to position [268, 0]
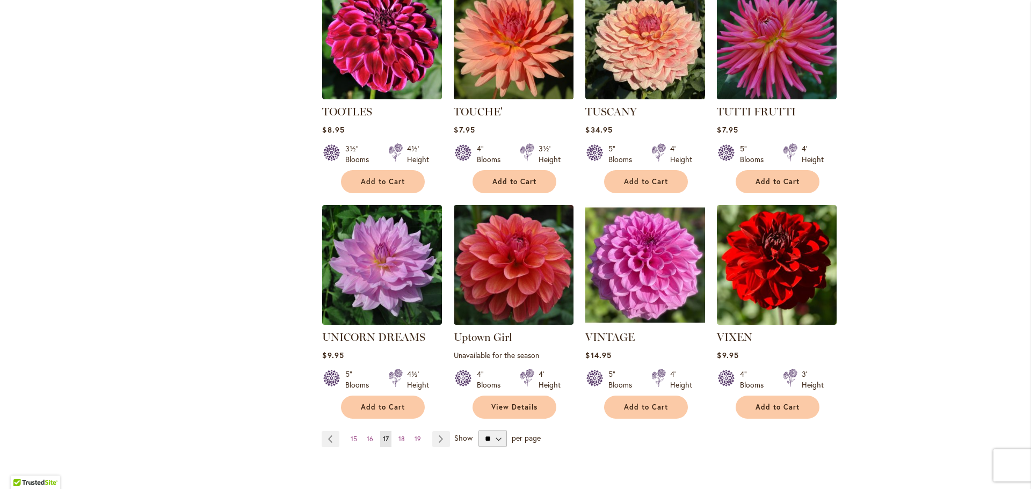
scroll to position [917, 0]
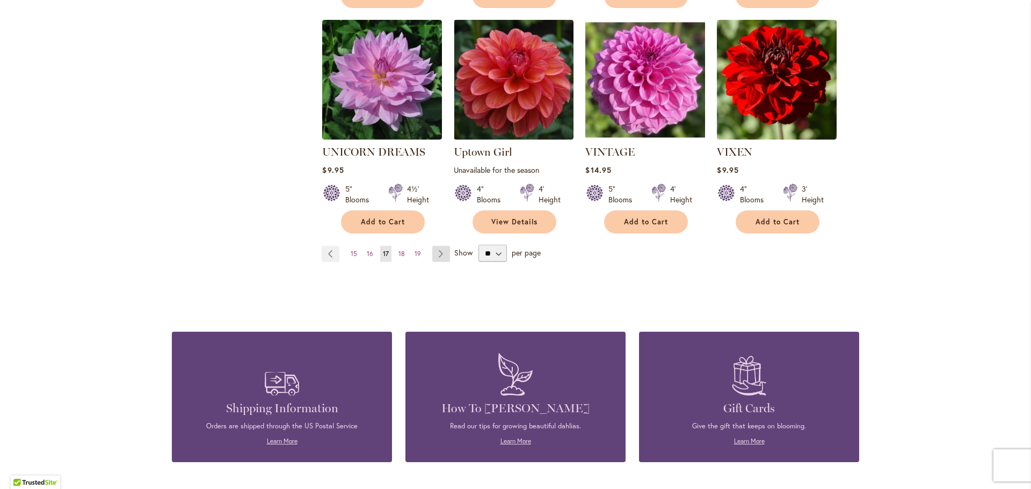
click at [432, 246] on link "Page Next" at bounding box center [441, 254] width 18 height 16
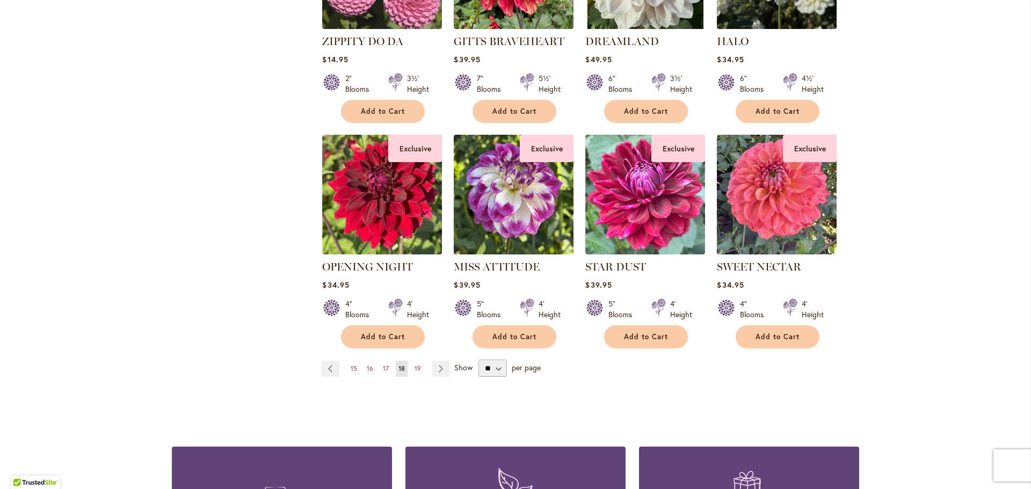
scroll to position [805, 0]
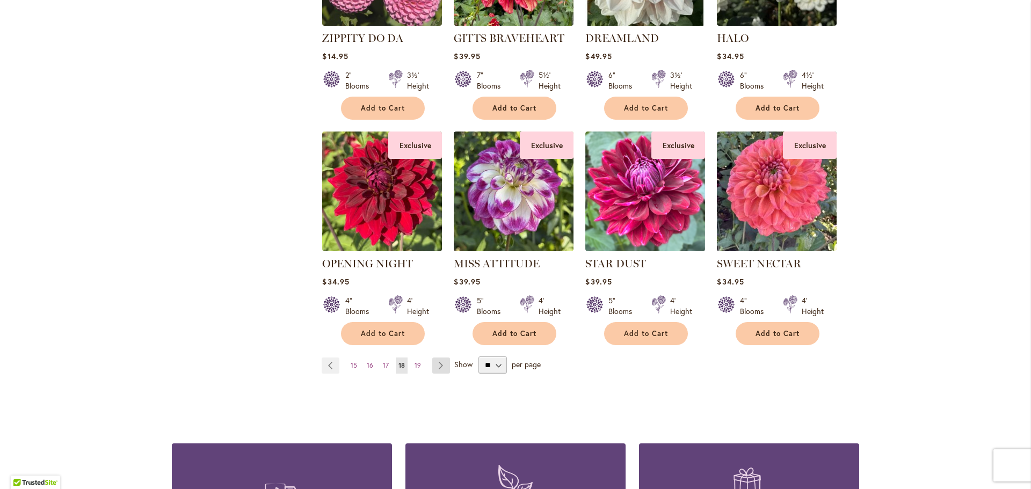
click at [434, 358] on link "Page Next" at bounding box center [441, 366] width 18 height 16
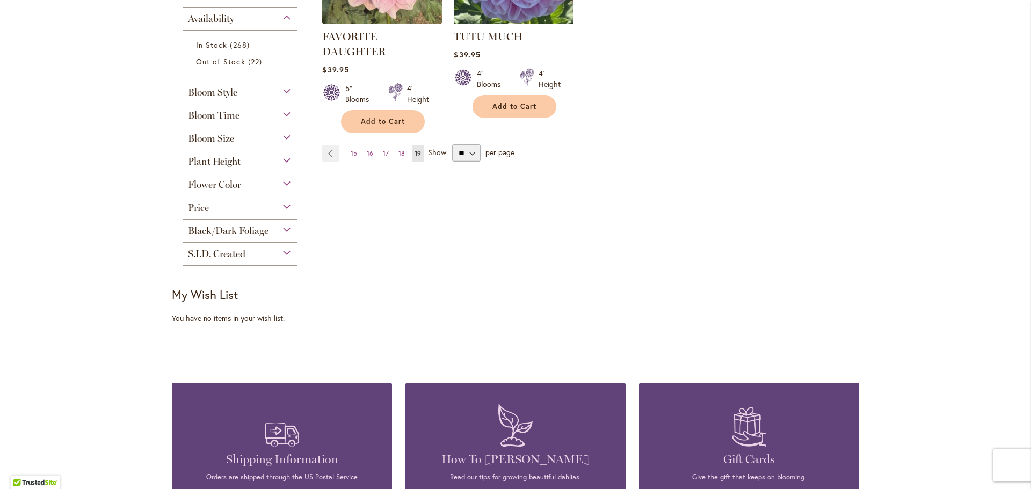
scroll to position [322, 0]
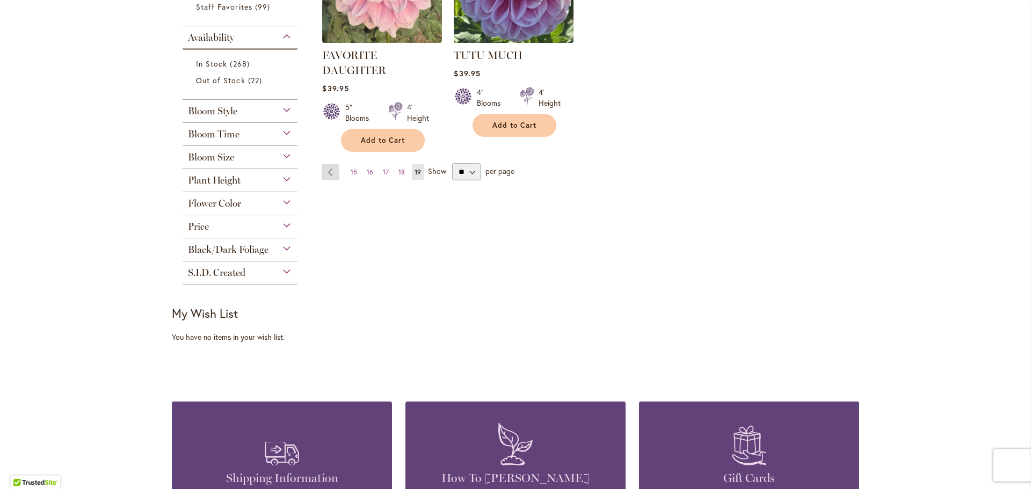
click at [322, 171] on link "Page Previous" at bounding box center [331, 172] width 18 height 16
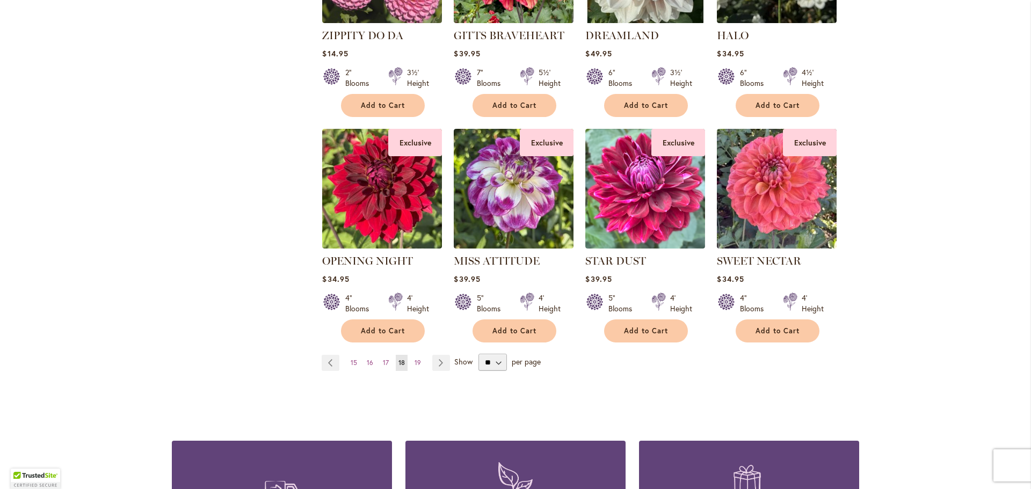
scroll to position [913, 0]
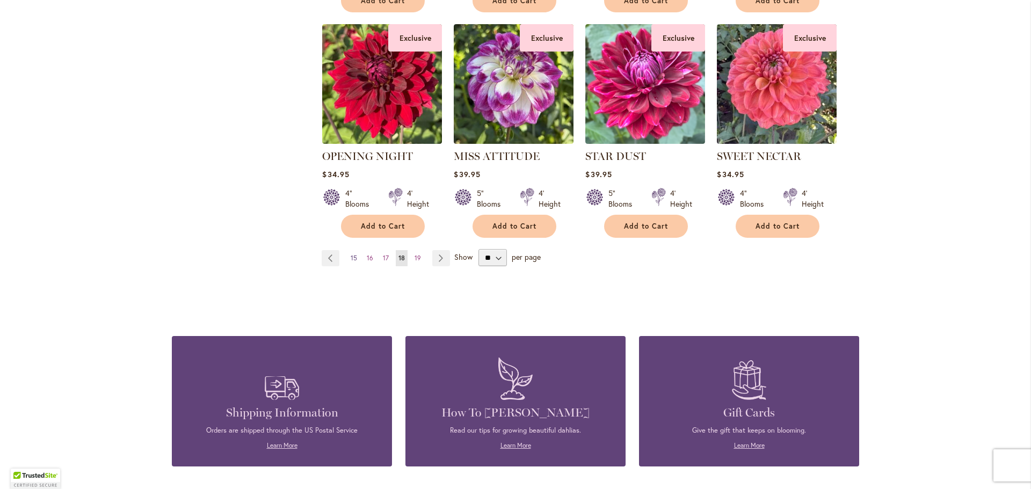
click at [348, 250] on link "Page 15" at bounding box center [354, 258] width 12 height 16
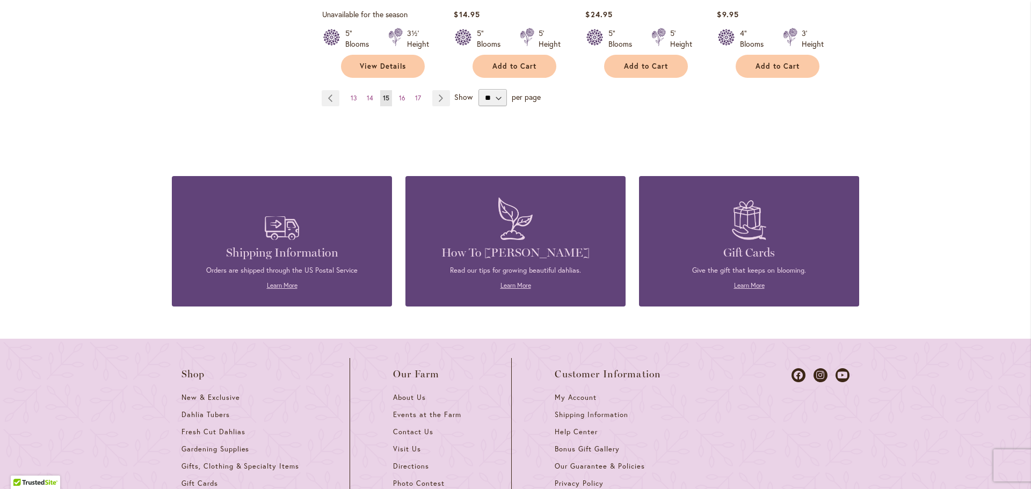
scroll to position [1074, 0]
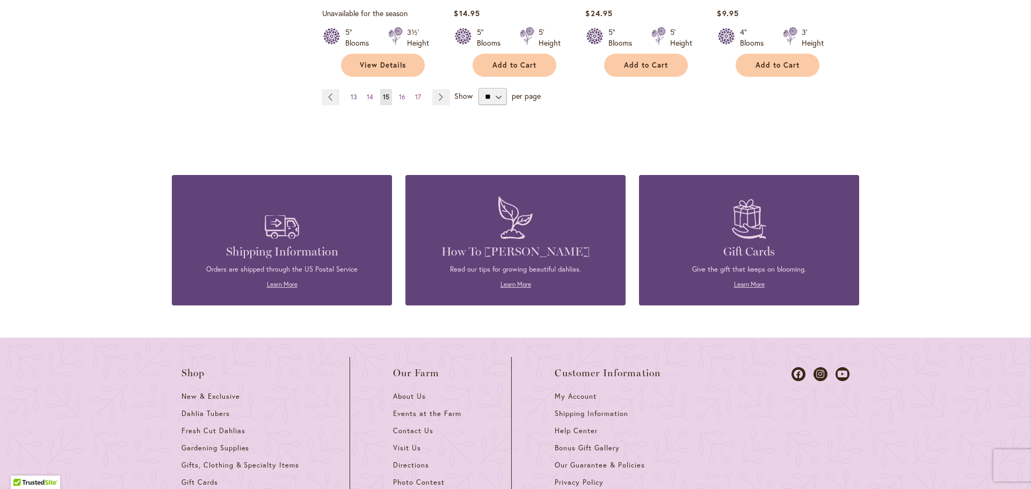
click at [348, 95] on link "Page 13" at bounding box center [354, 97] width 12 height 16
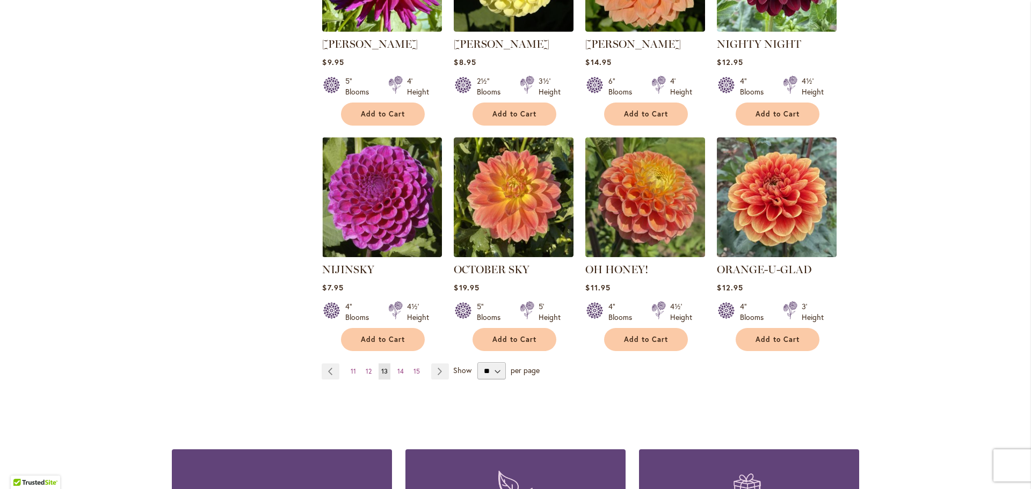
scroll to position [966, 0]
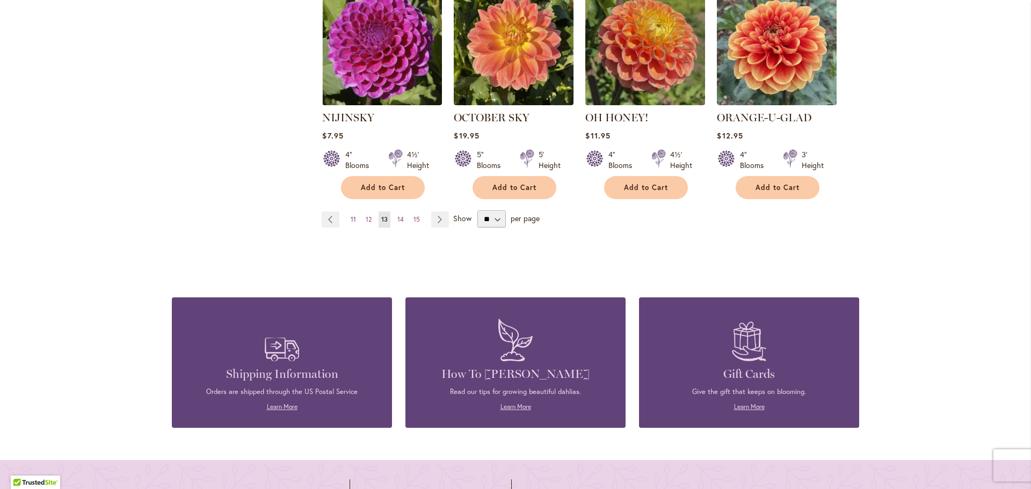
click at [351, 212] on link "Page 11" at bounding box center [353, 220] width 11 height 16
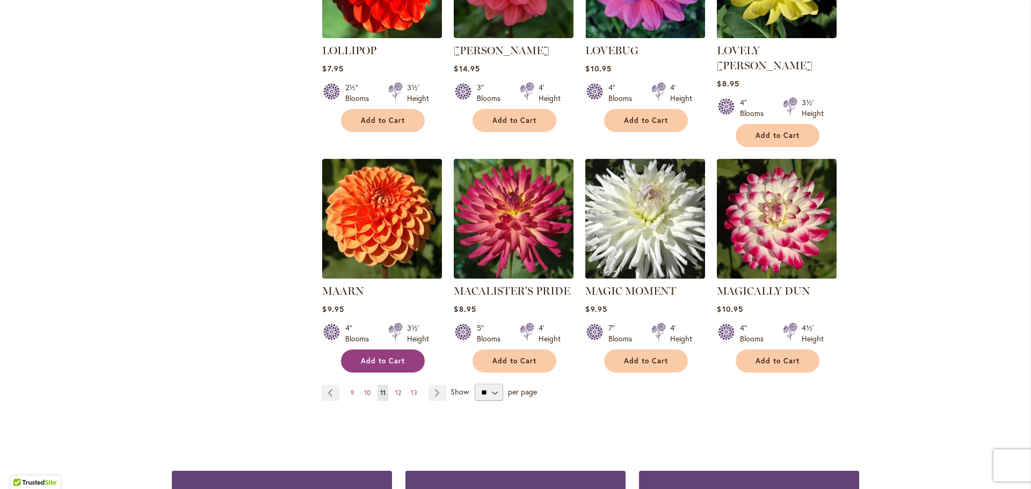
scroll to position [913, 0]
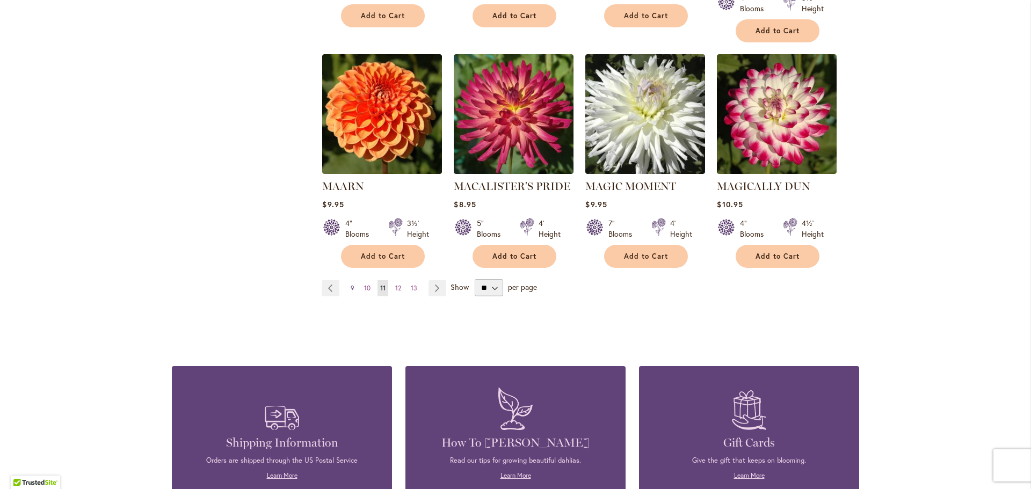
click at [351, 284] on span "9" at bounding box center [353, 288] width 4 height 8
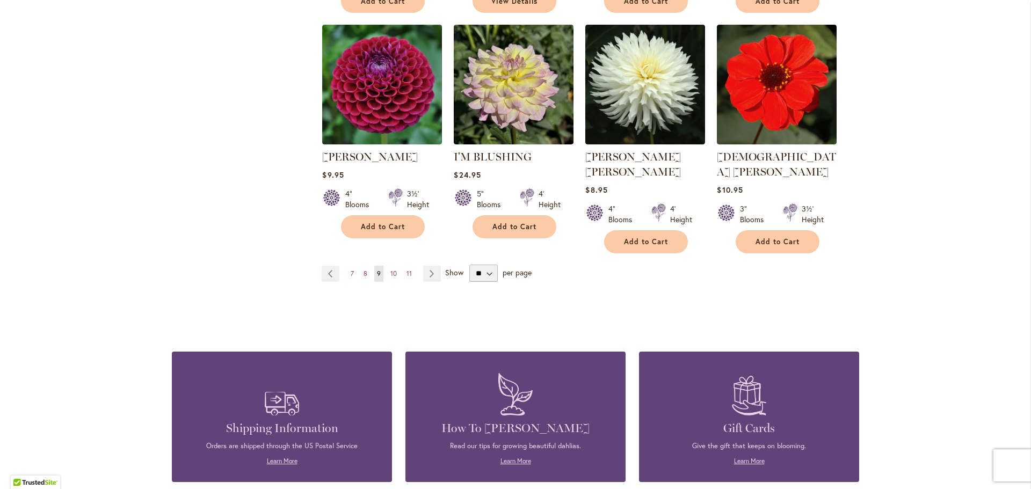
scroll to position [913, 0]
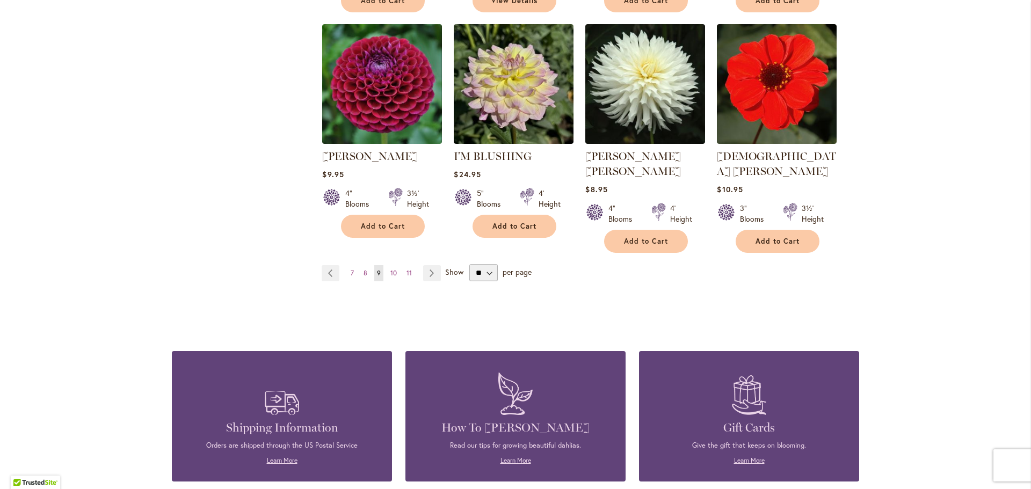
click at [351, 269] on span "7" at bounding box center [352, 273] width 3 height 8
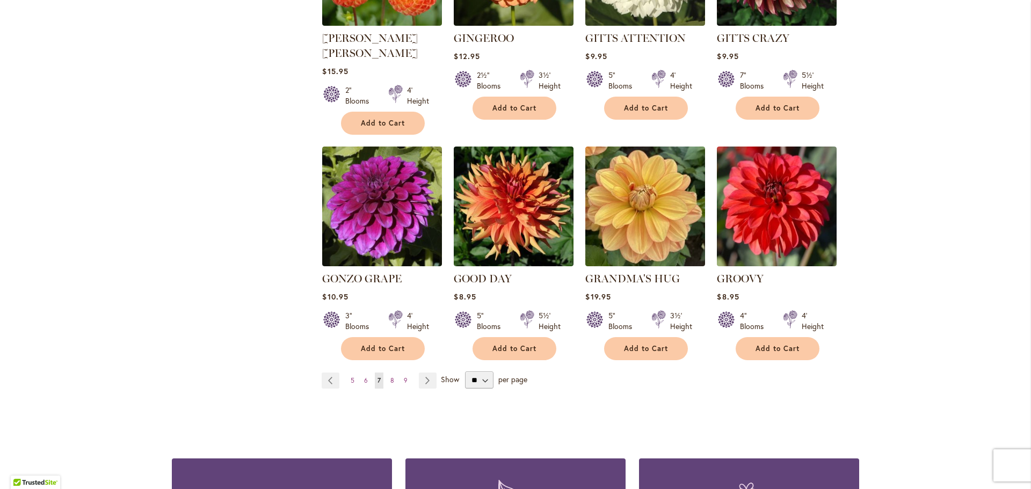
scroll to position [1020, 0]
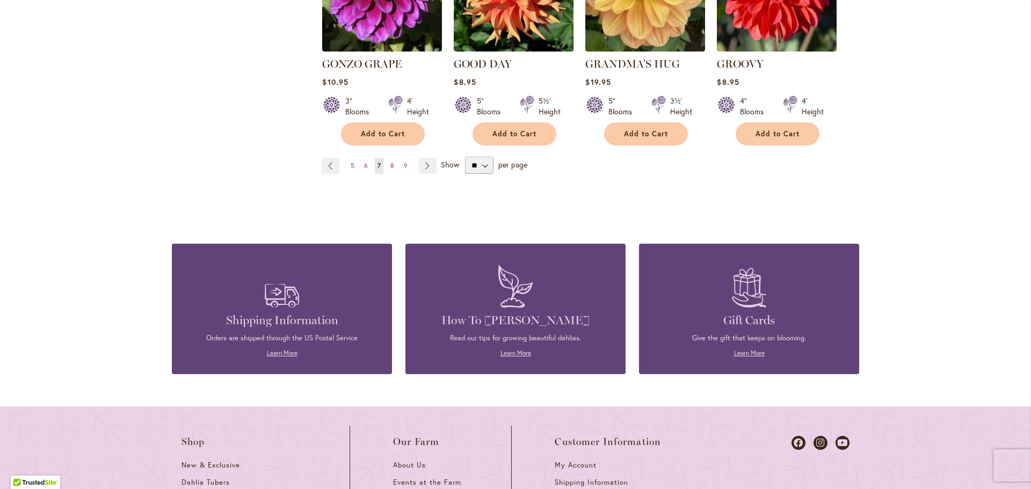
click at [352, 158] on link "Page 5" at bounding box center [352, 166] width 9 height 16
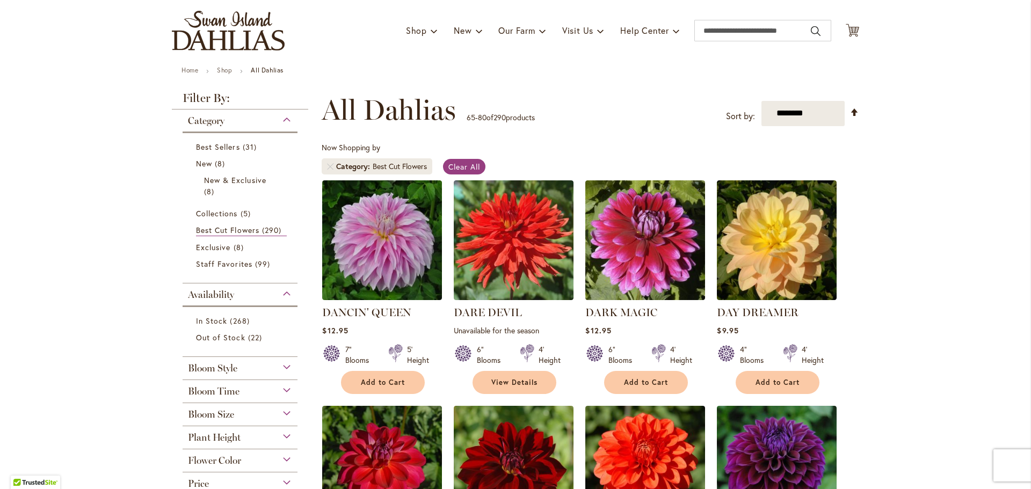
scroll to position [215, 0]
